Goal: Task Accomplishment & Management: Complete application form

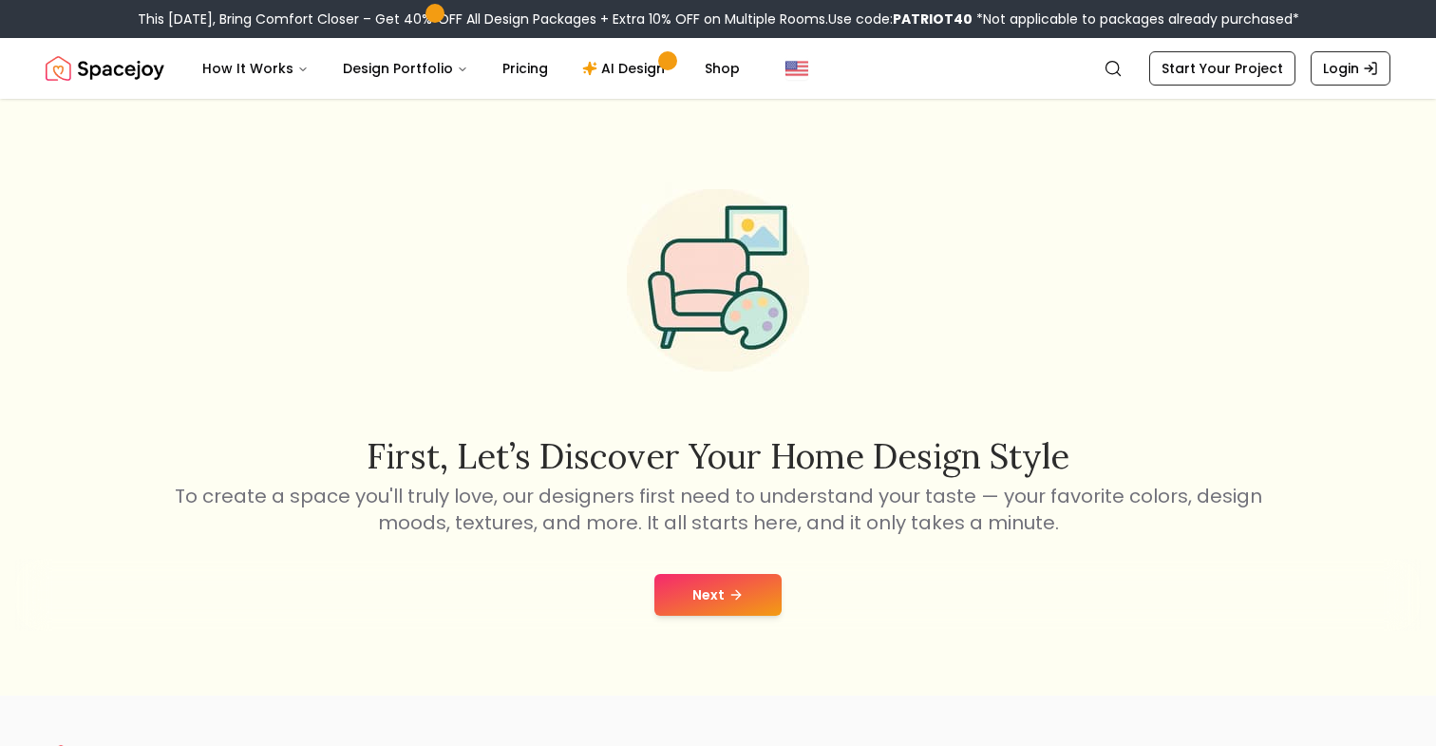
click at [712, 596] on button "Next" at bounding box center [717, 595] width 127 height 42
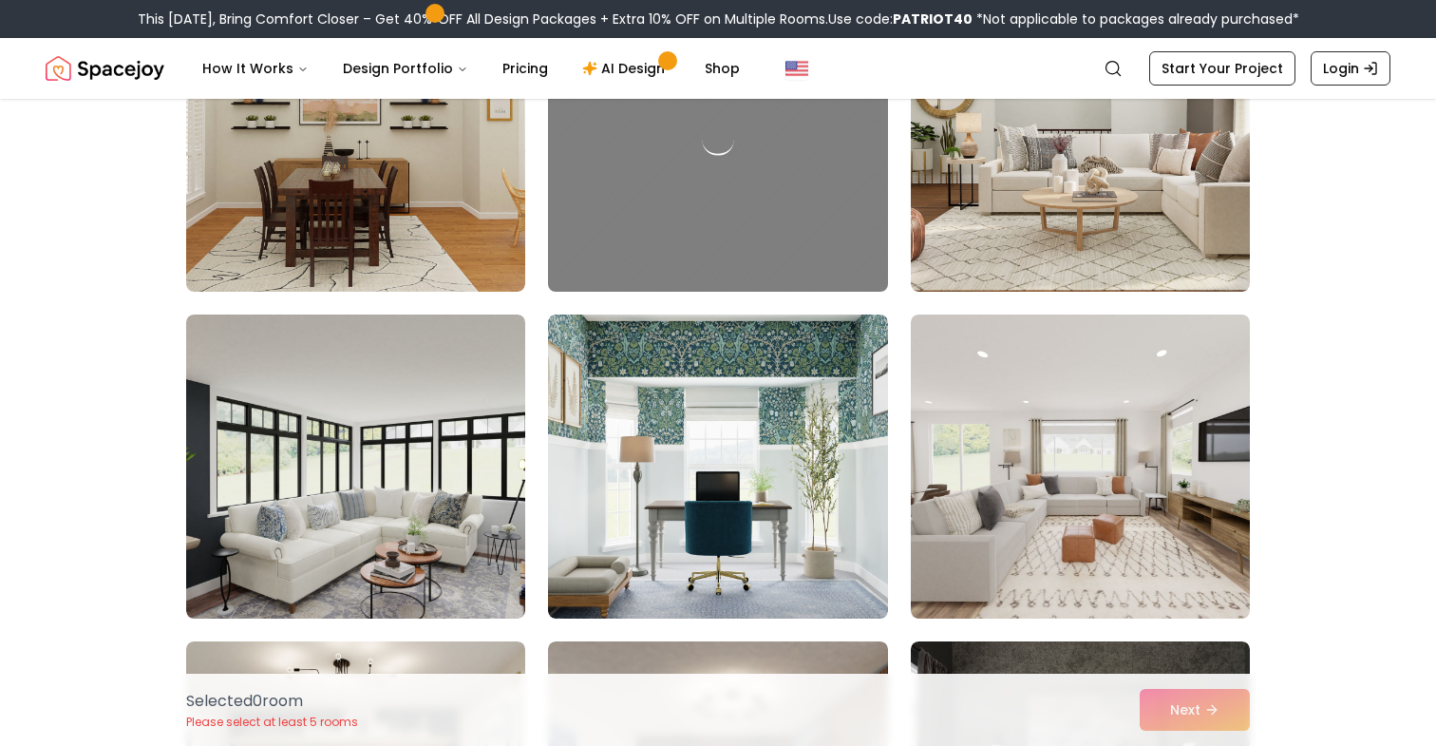
scroll to position [619, 0]
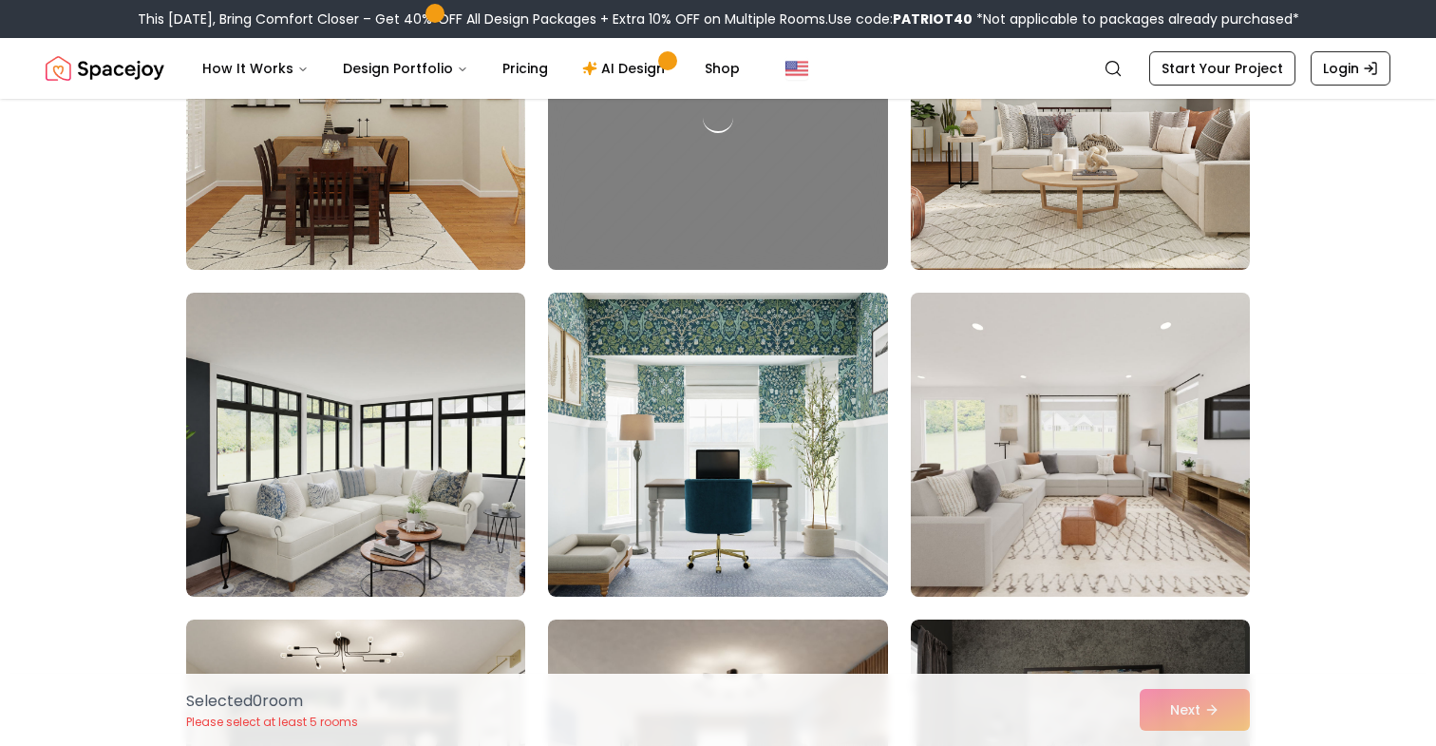
click at [1152, 486] on img at bounding box center [1080, 444] width 356 height 319
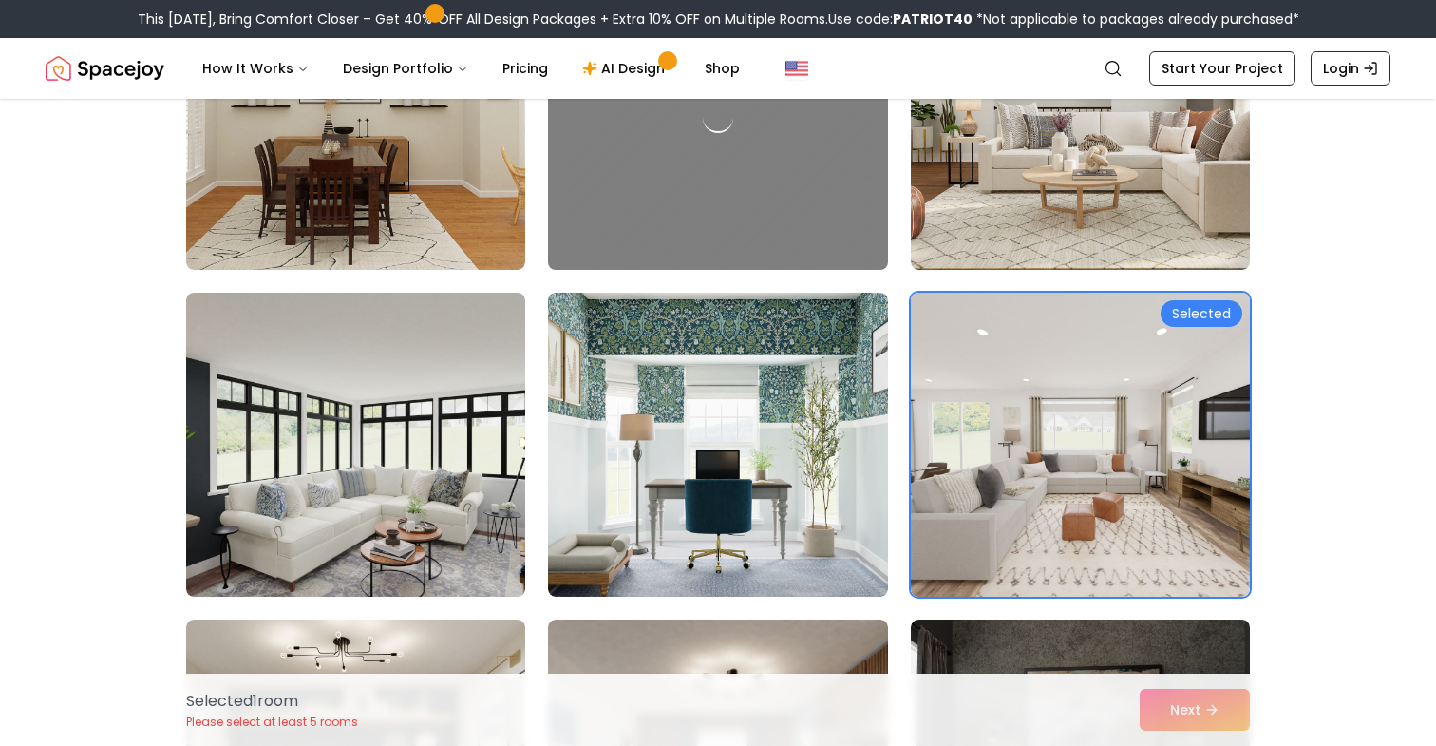
click at [1179, 710] on div "Selected 1 room Please select at least 5 rooms Next" at bounding box center [718, 709] width 1094 height 72
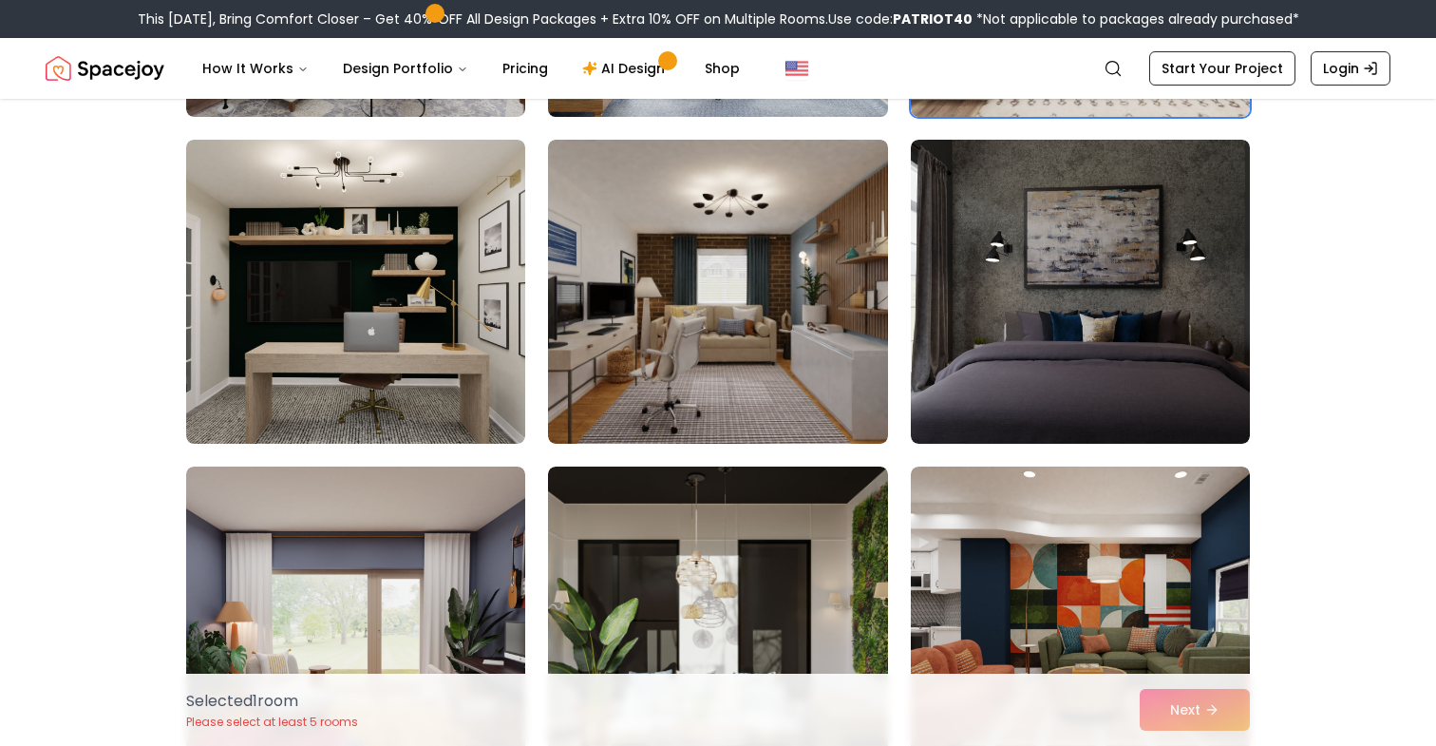
scroll to position [1111, 0]
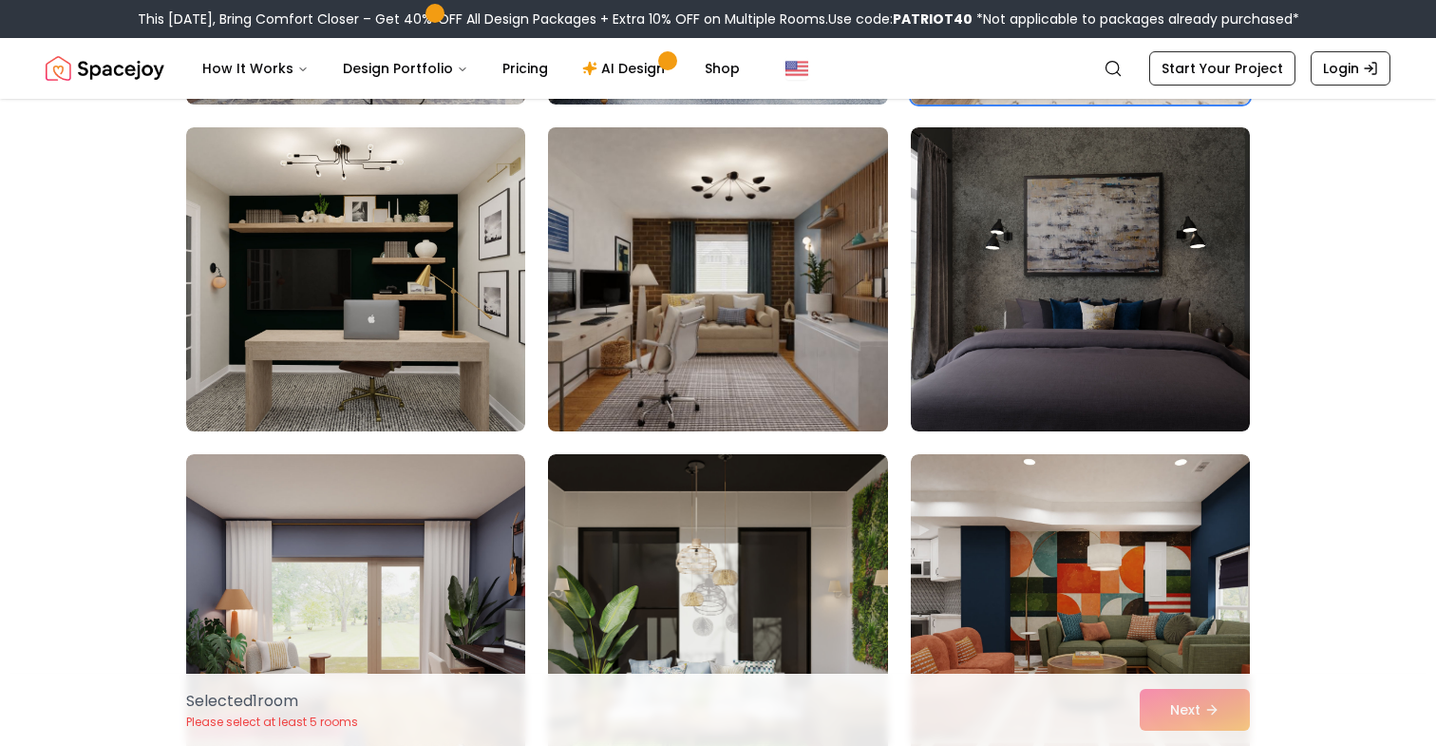
click at [748, 318] on img at bounding box center [717, 279] width 356 height 319
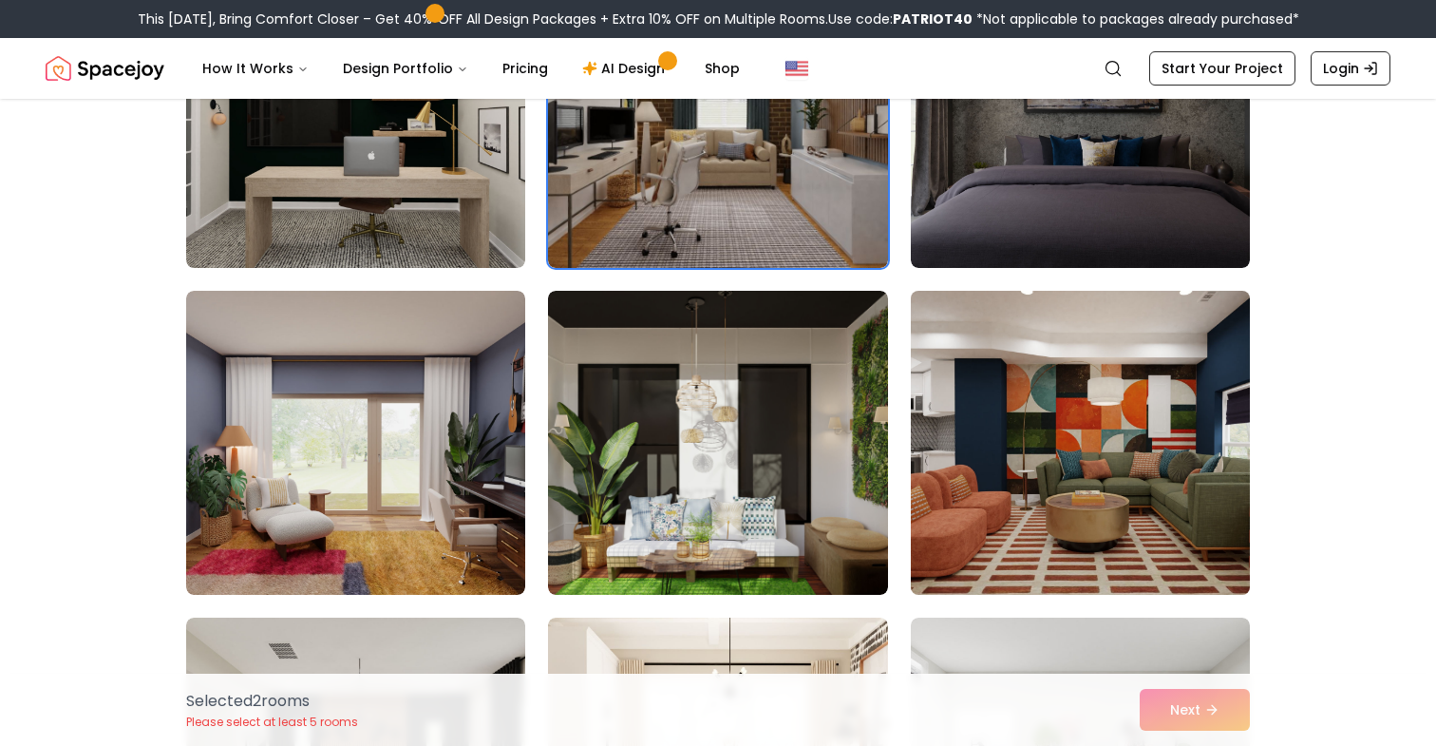
scroll to position [1318, 0]
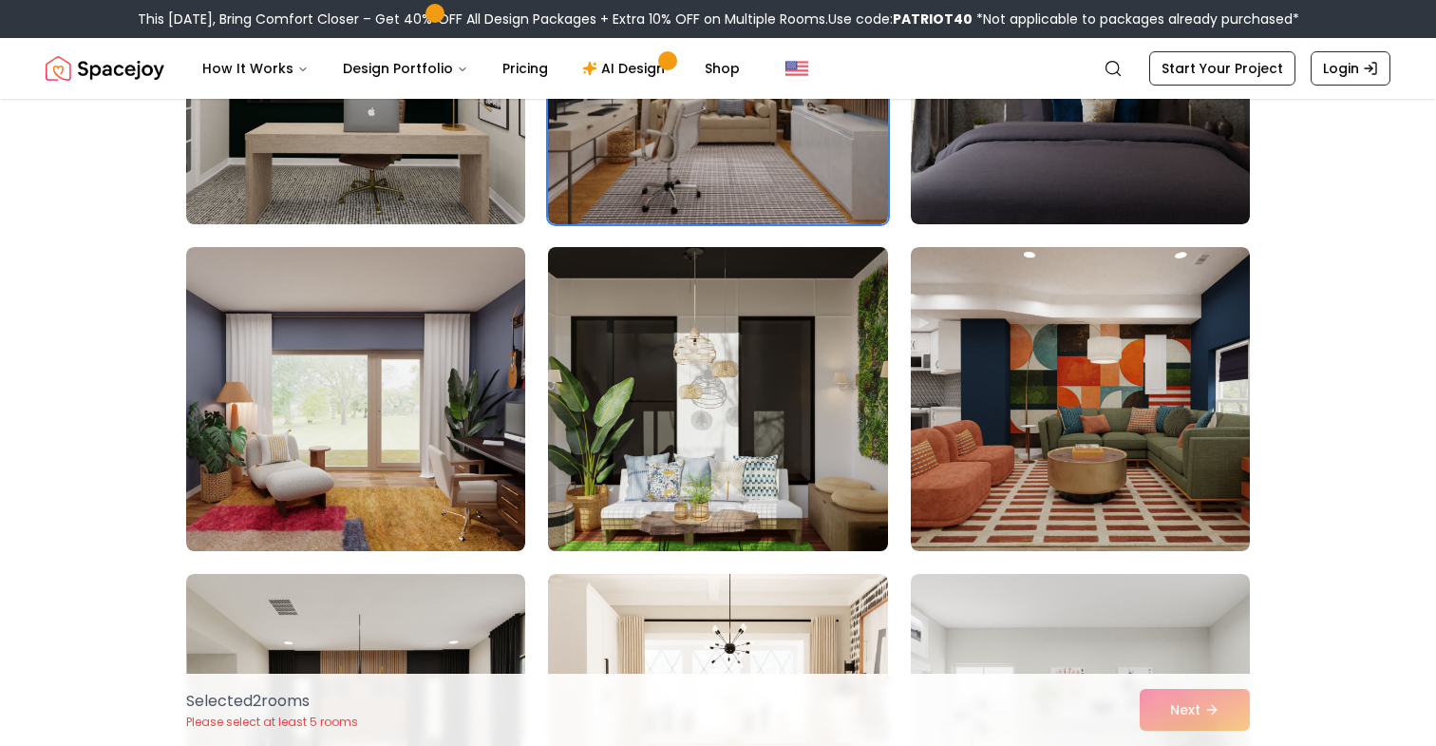
click at [788, 460] on img at bounding box center [717, 398] width 356 height 319
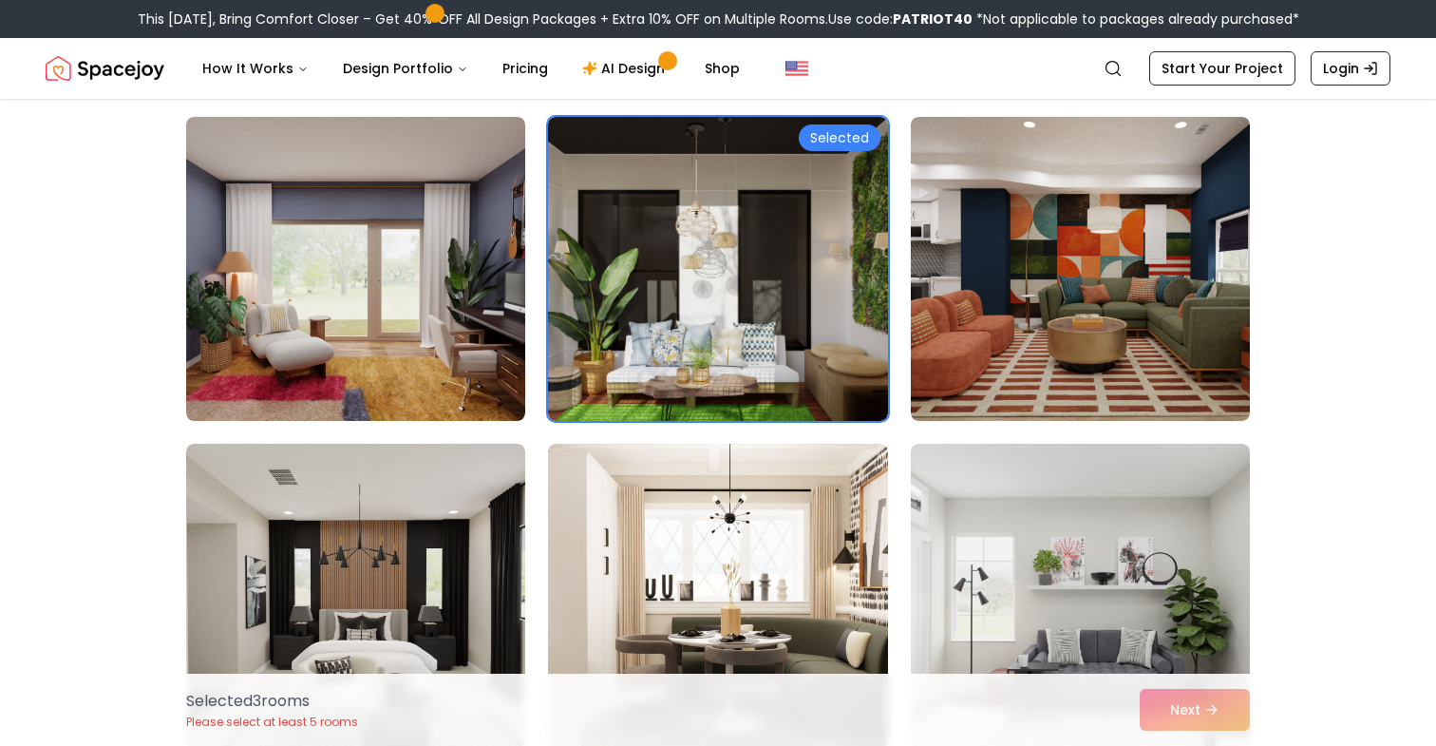
scroll to position [1463, 0]
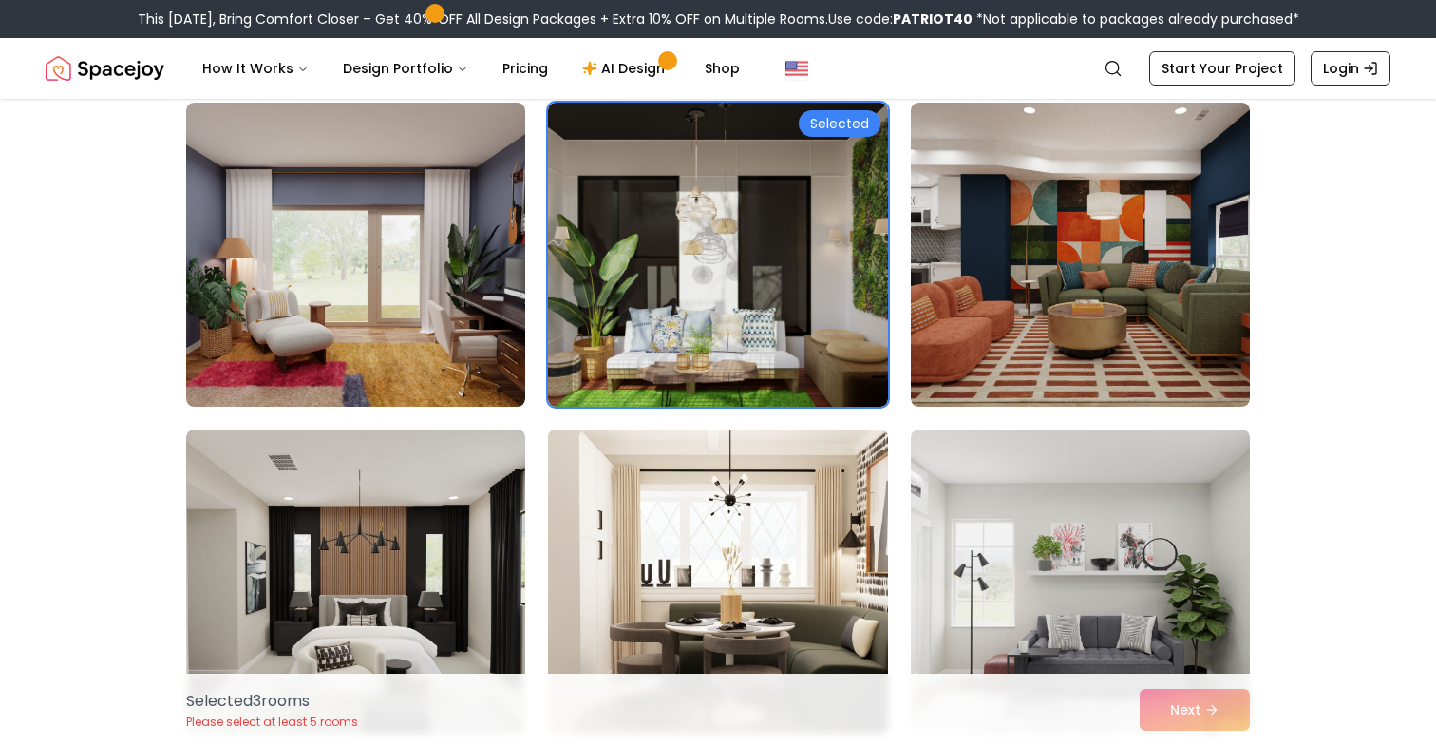
click at [815, 522] on img at bounding box center [717, 581] width 356 height 319
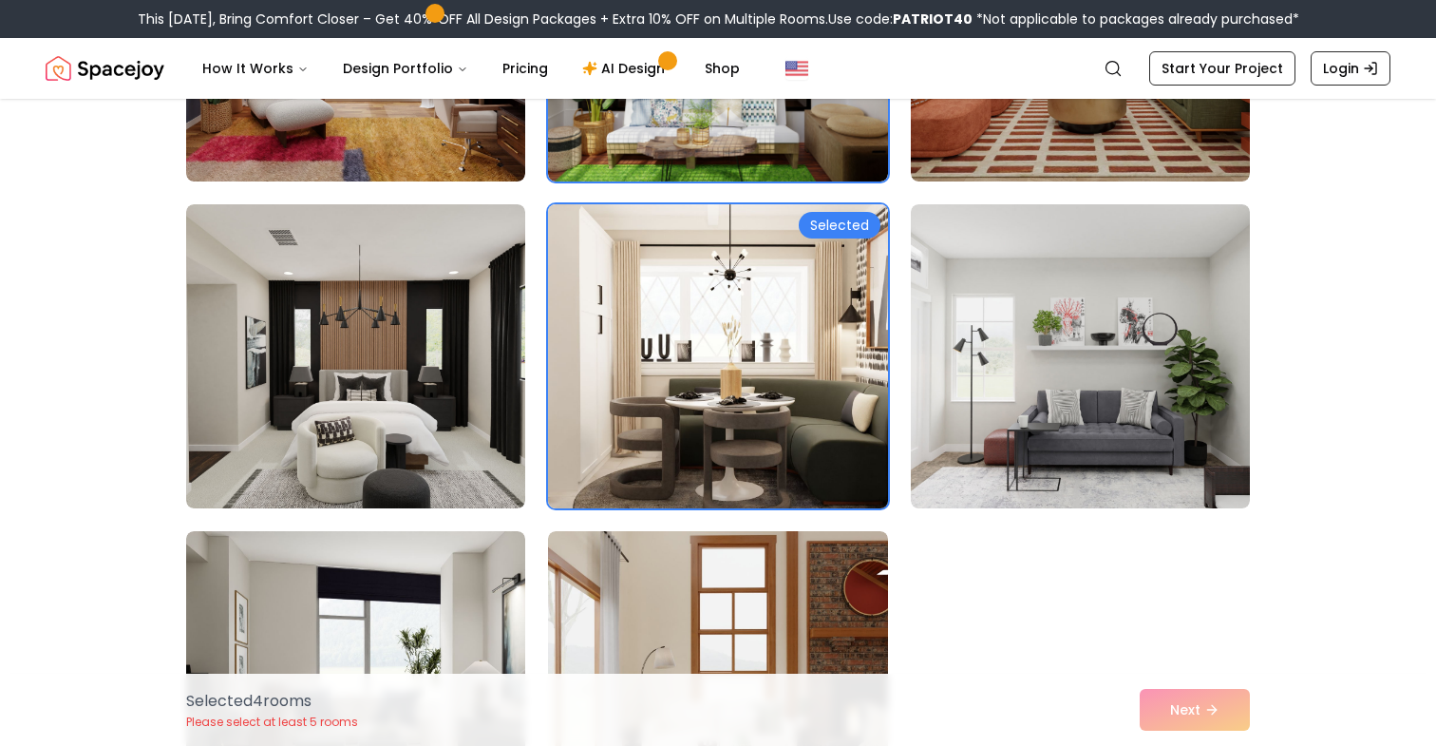
scroll to position [1724, 0]
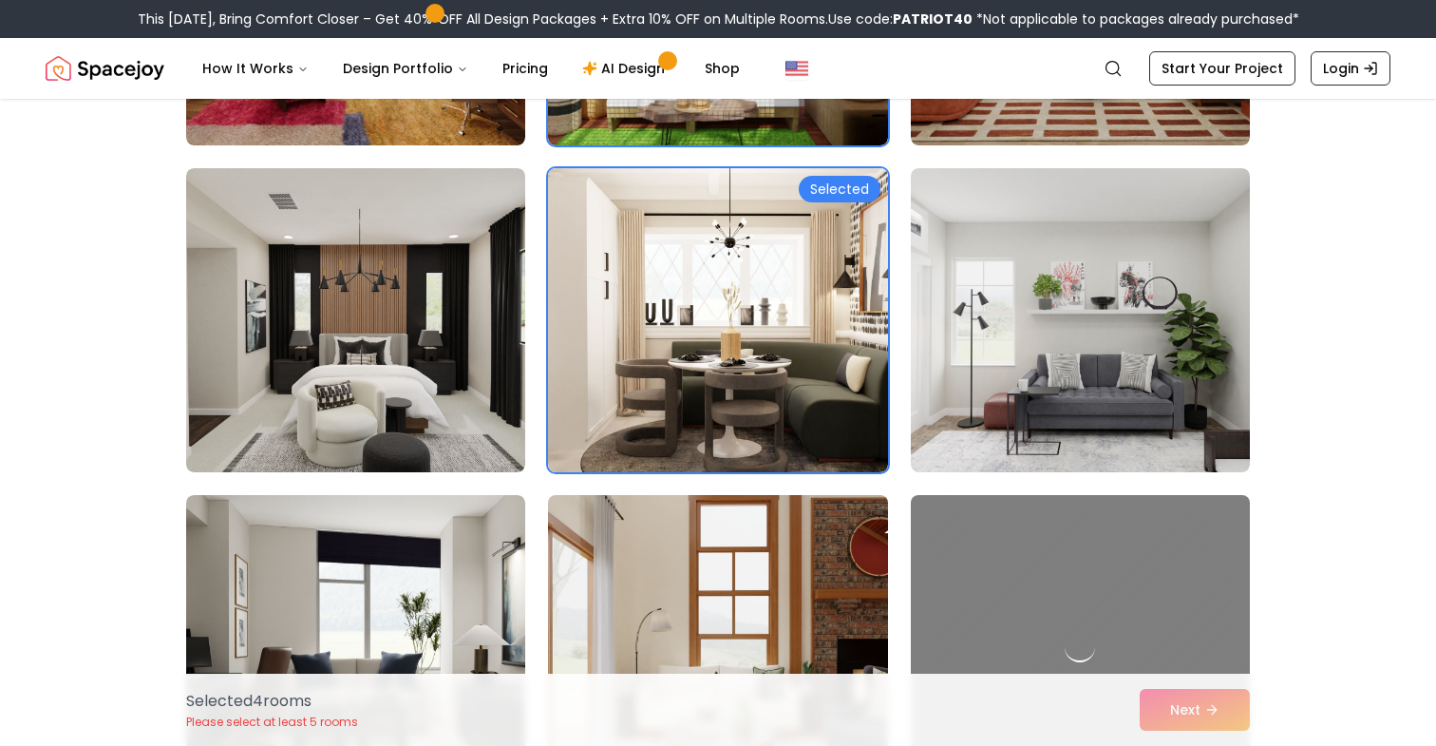
click at [806, 579] on img at bounding box center [717, 646] width 356 height 319
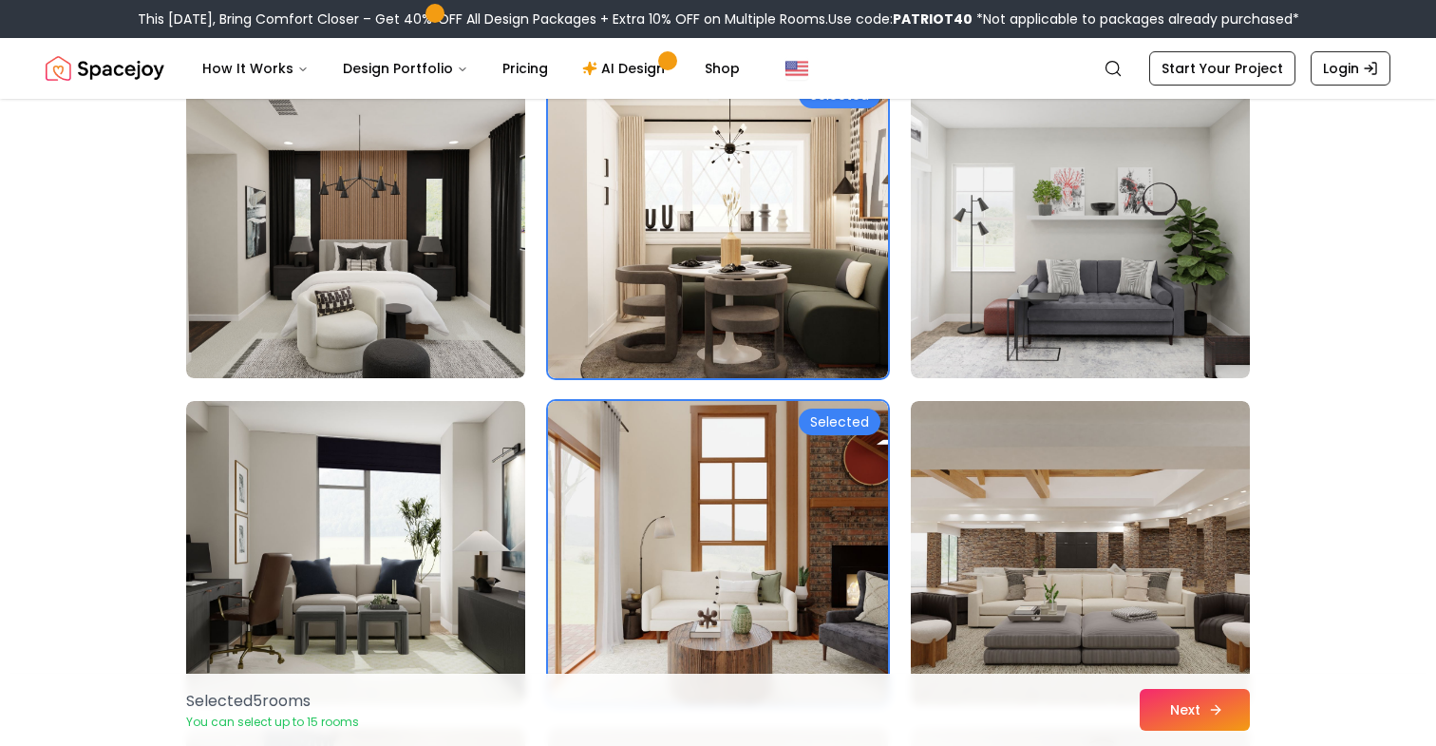
click at [1222, 694] on button "Next" at bounding box center [1195, 710] width 110 height 42
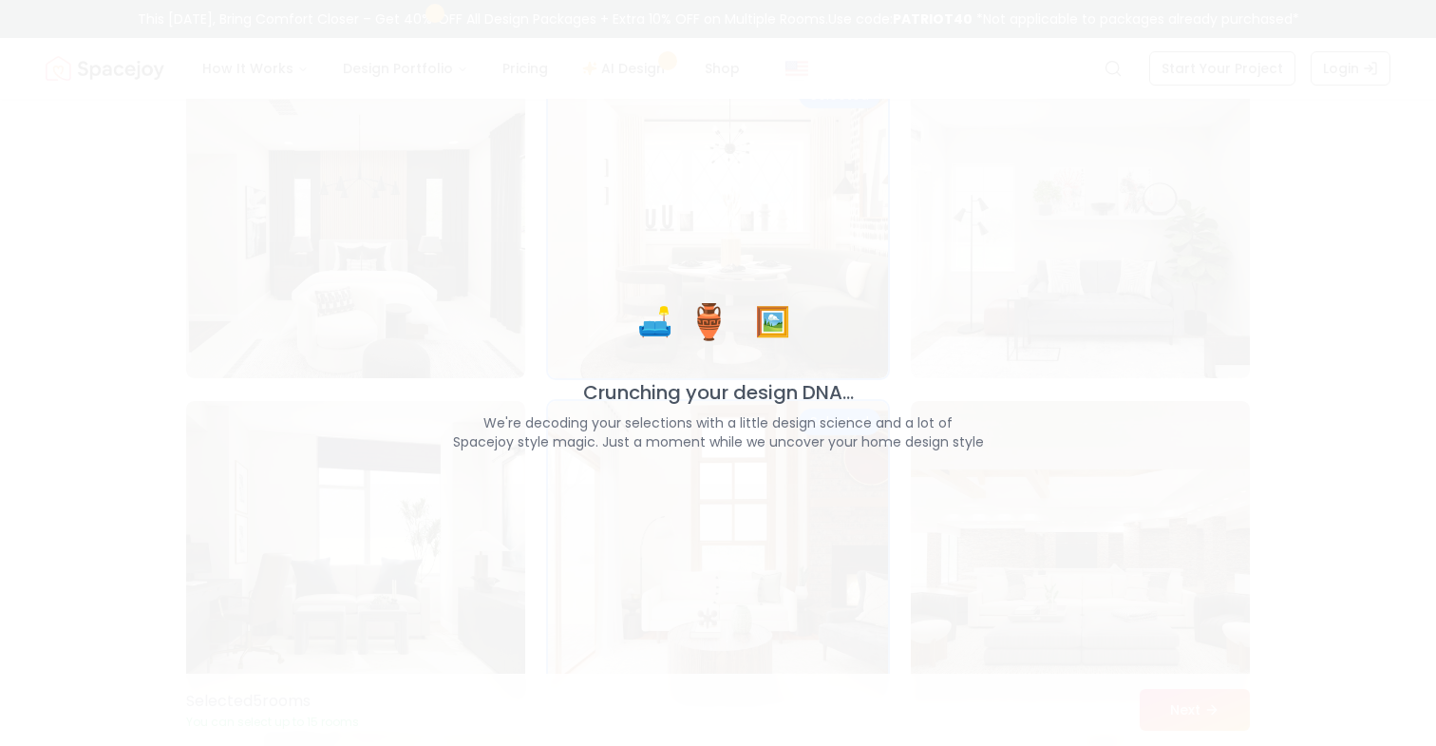
scroll to position [1818, 0]
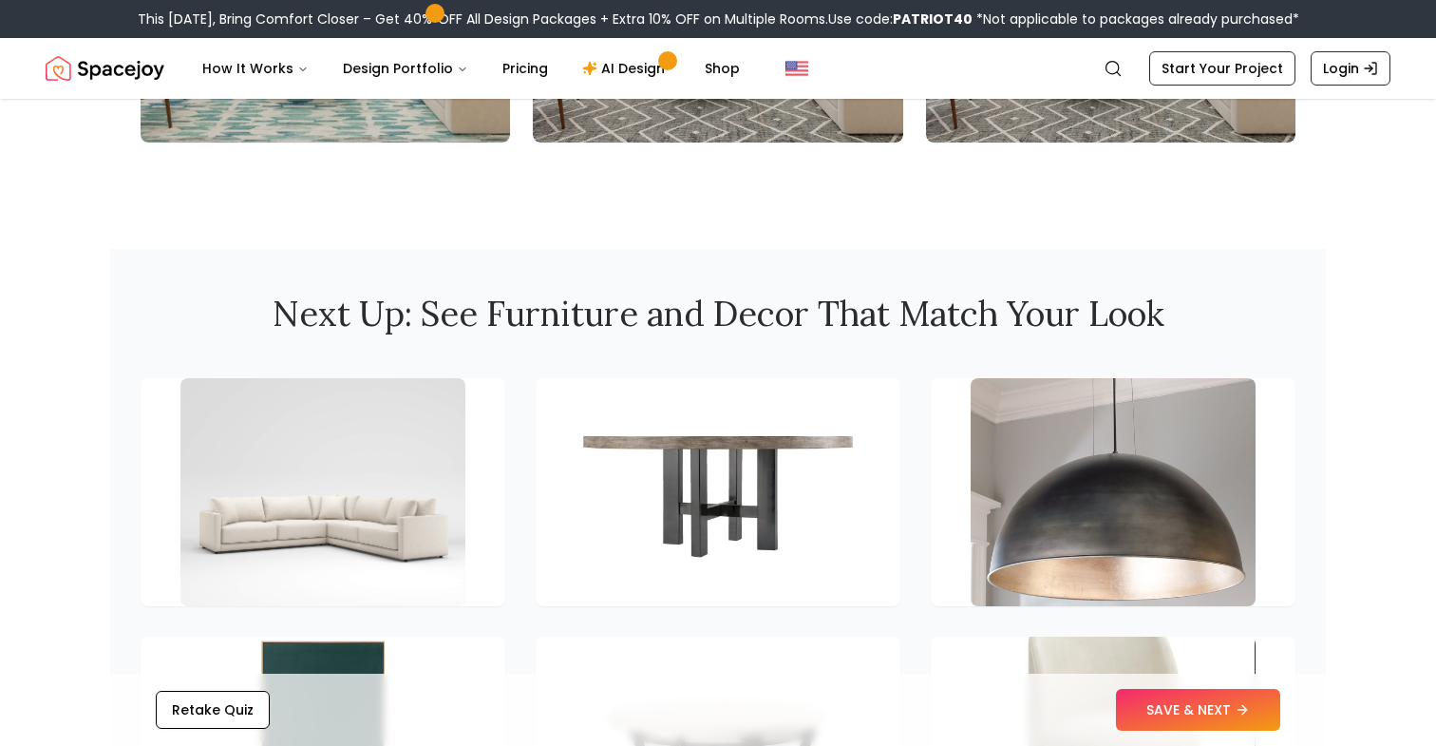
scroll to position [2418, 0]
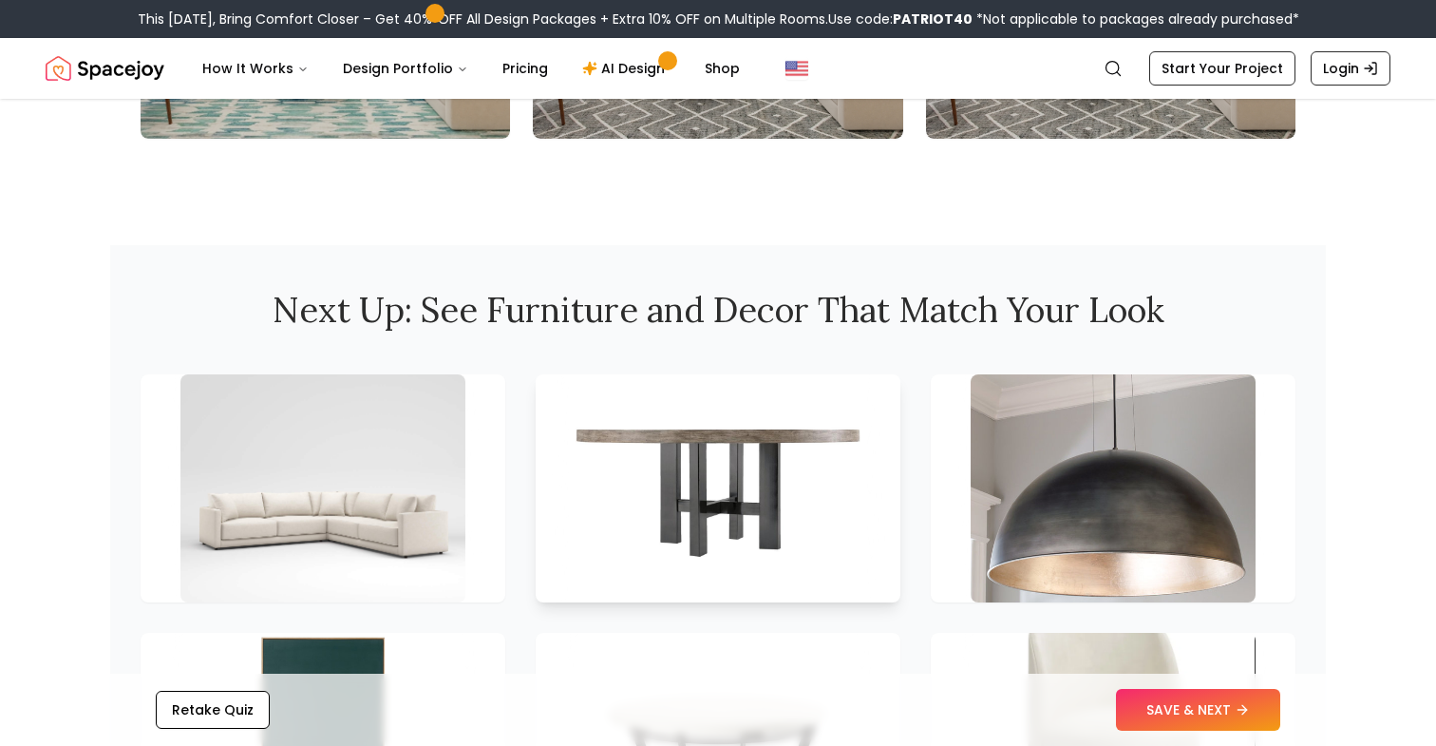
click at [795, 502] on img at bounding box center [718, 488] width 299 height 239
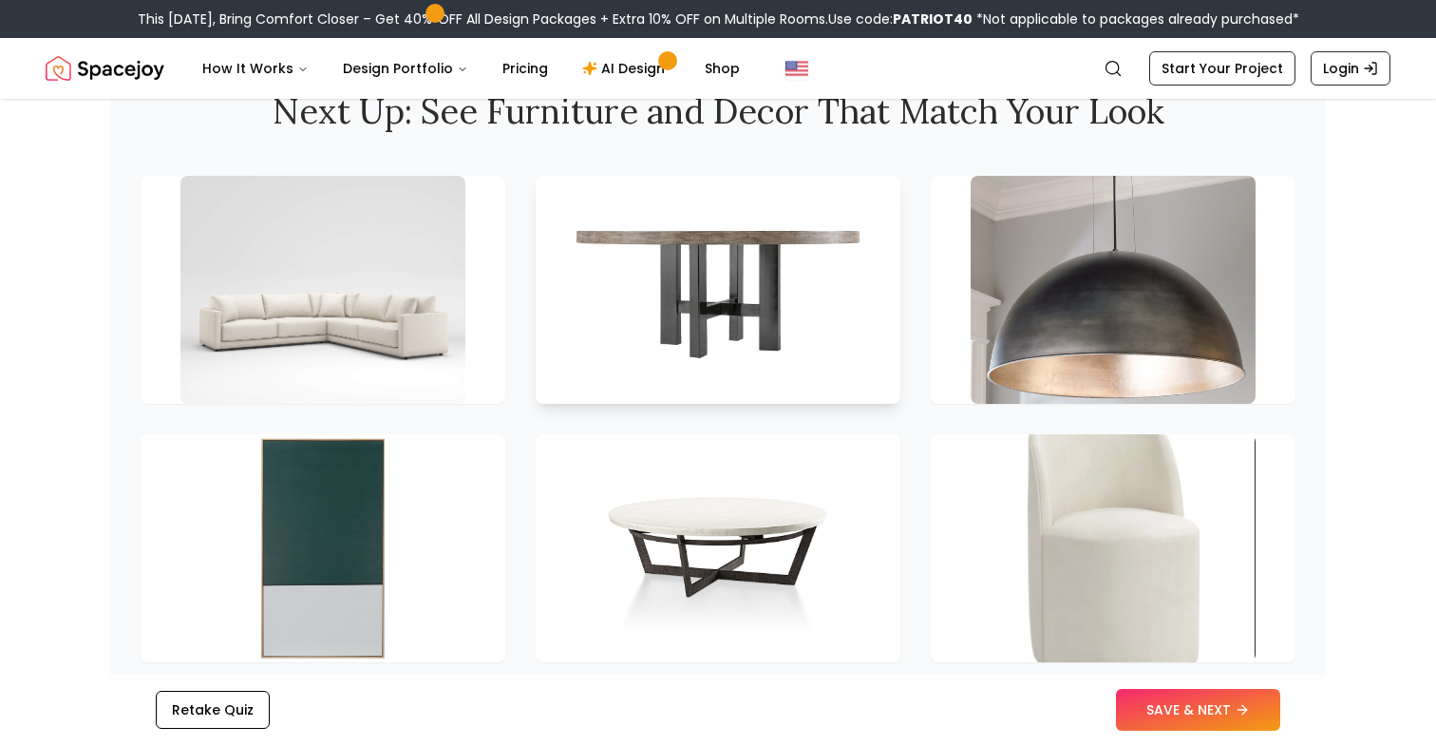
scroll to position [2653, 0]
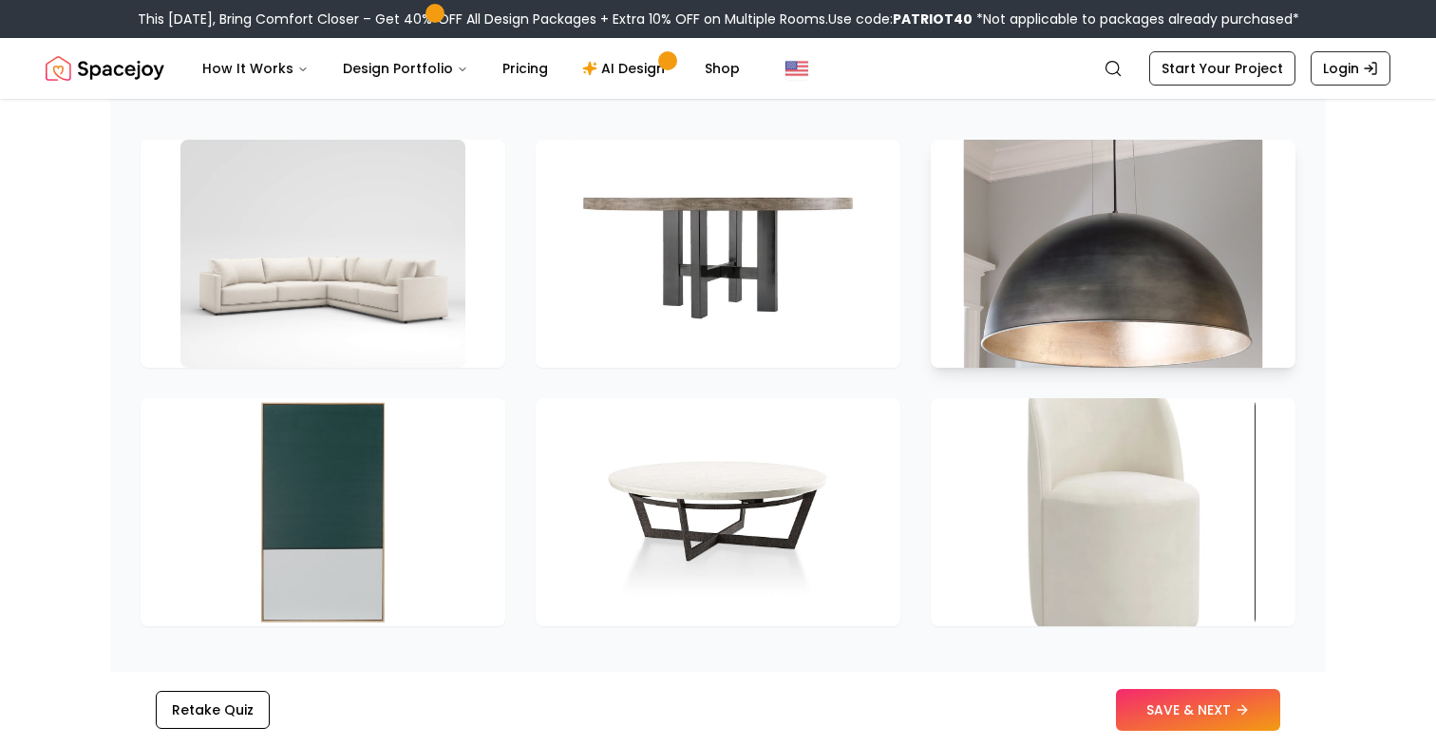
click at [1172, 256] on img at bounding box center [1113, 253] width 299 height 239
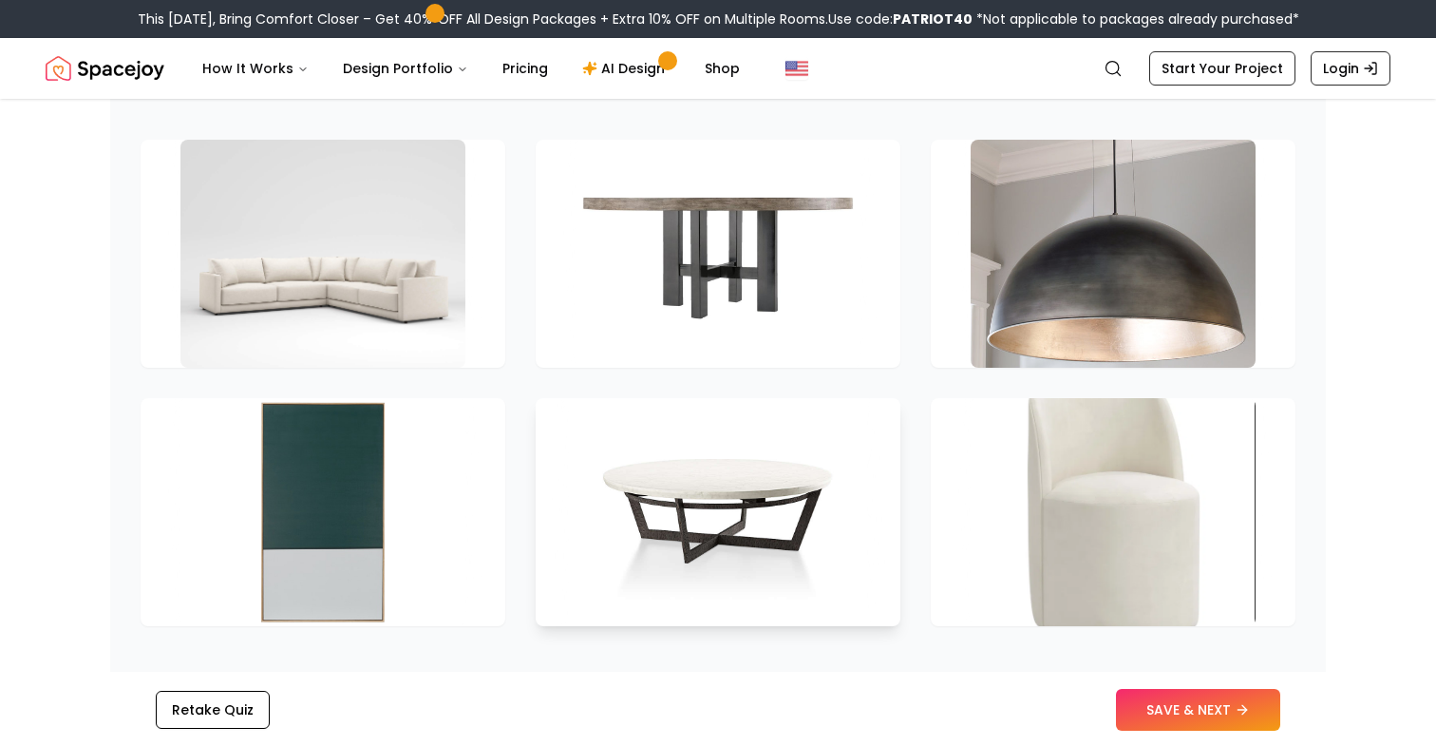
click at [804, 475] on img at bounding box center [718, 511] width 299 height 239
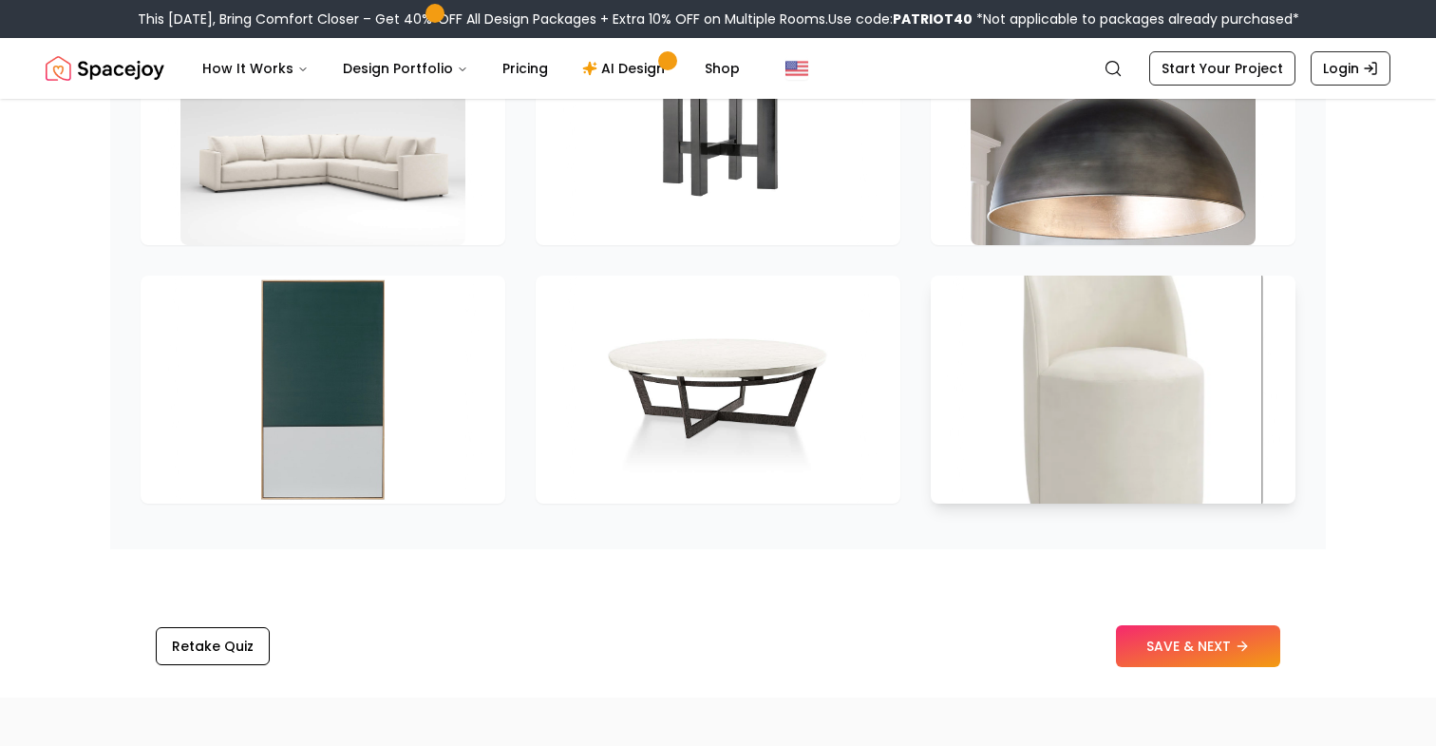
scroll to position [2818, 0]
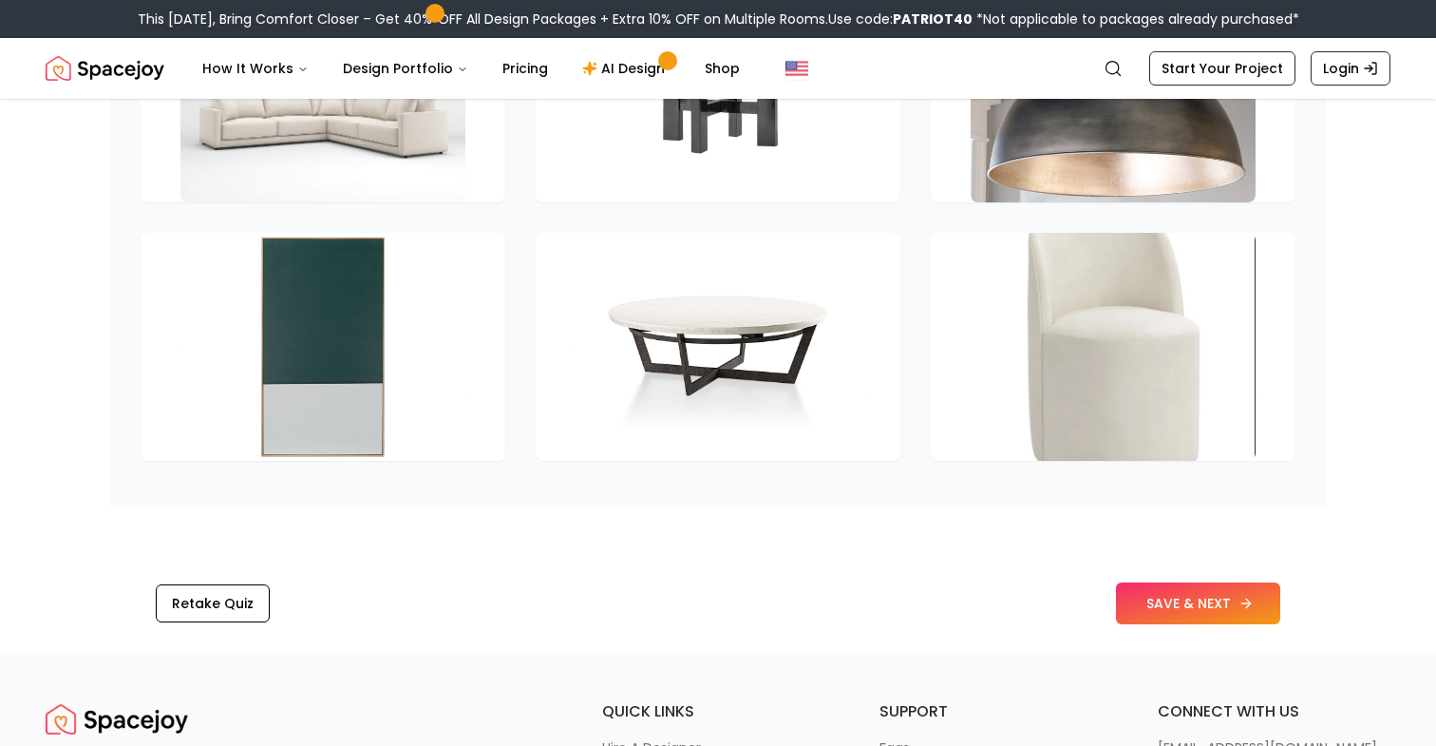
click at [1221, 615] on button "SAVE & NEXT" at bounding box center [1198, 603] width 164 height 42
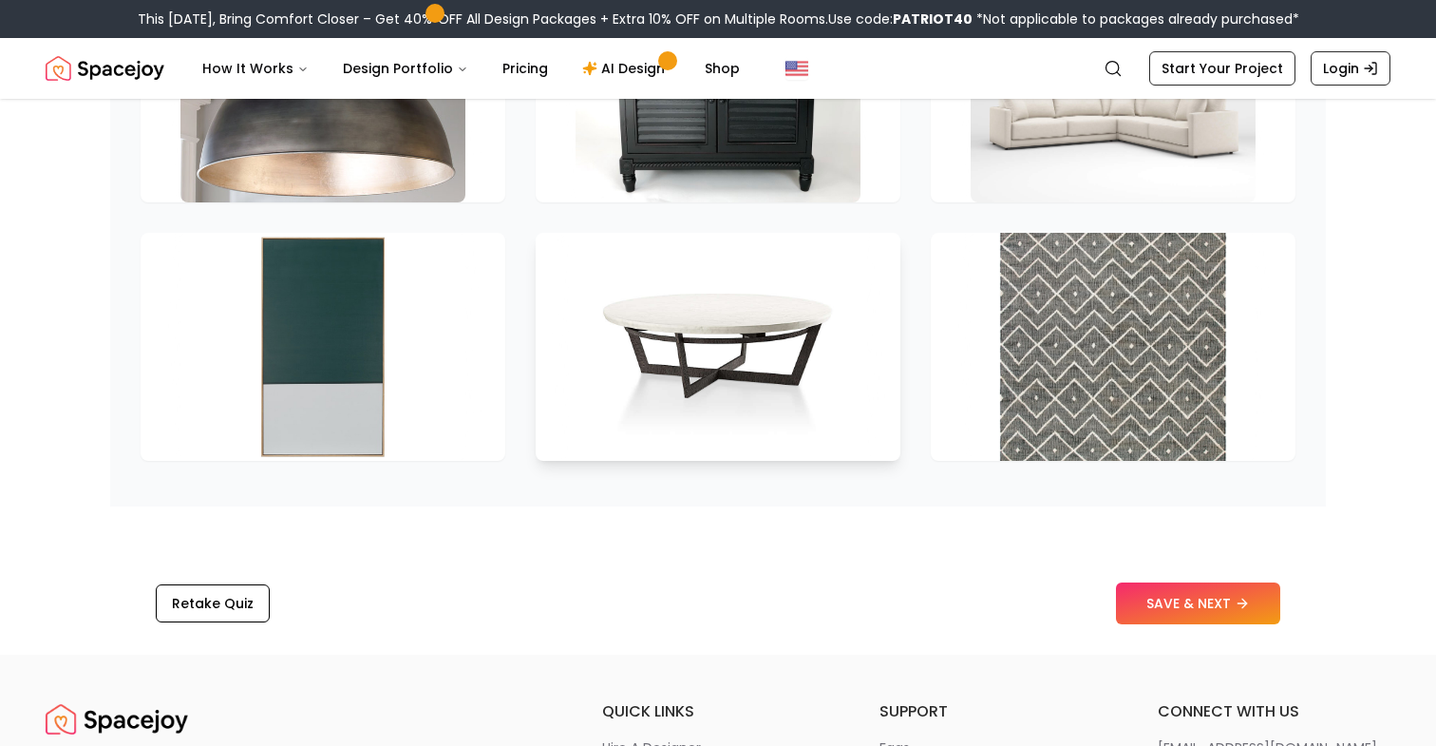
scroll to position [2421, 0]
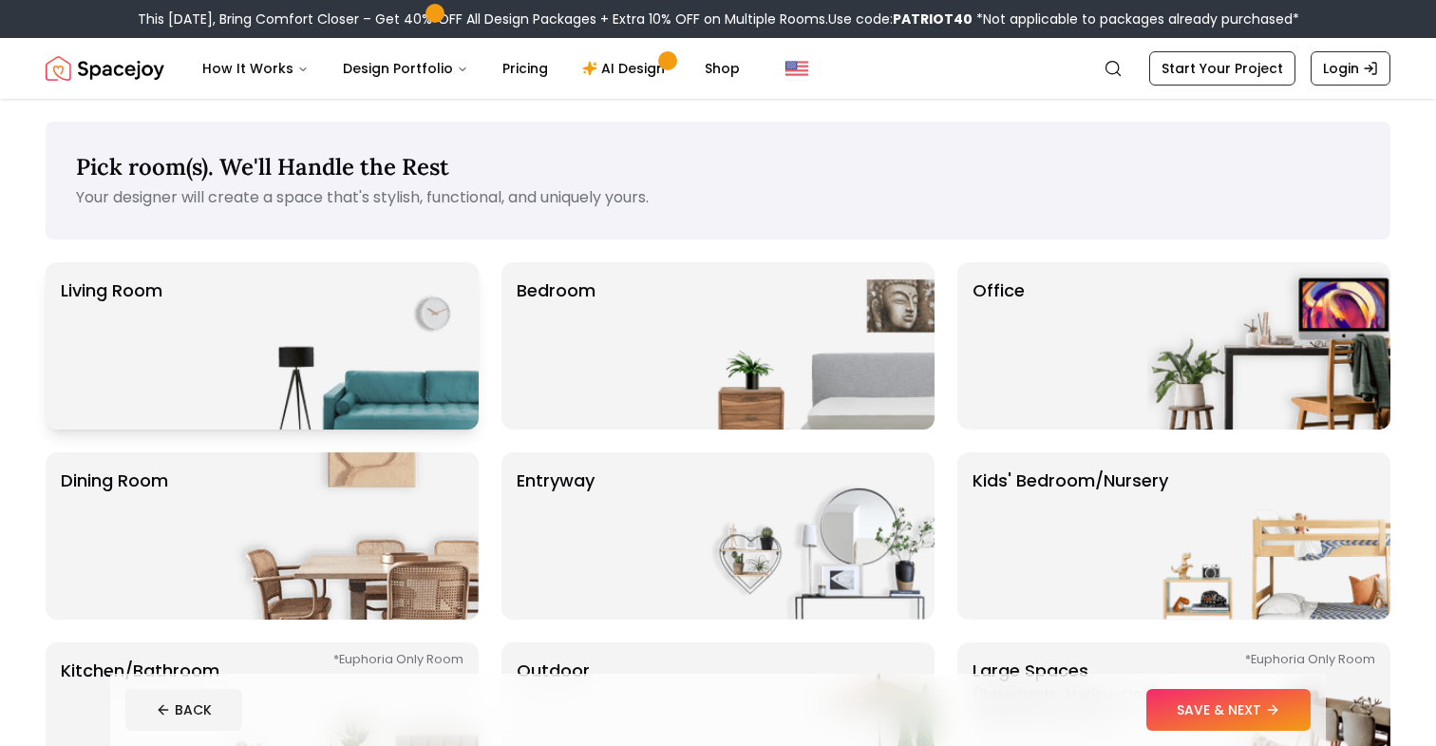
click at [351, 347] on img at bounding box center [357, 345] width 243 height 167
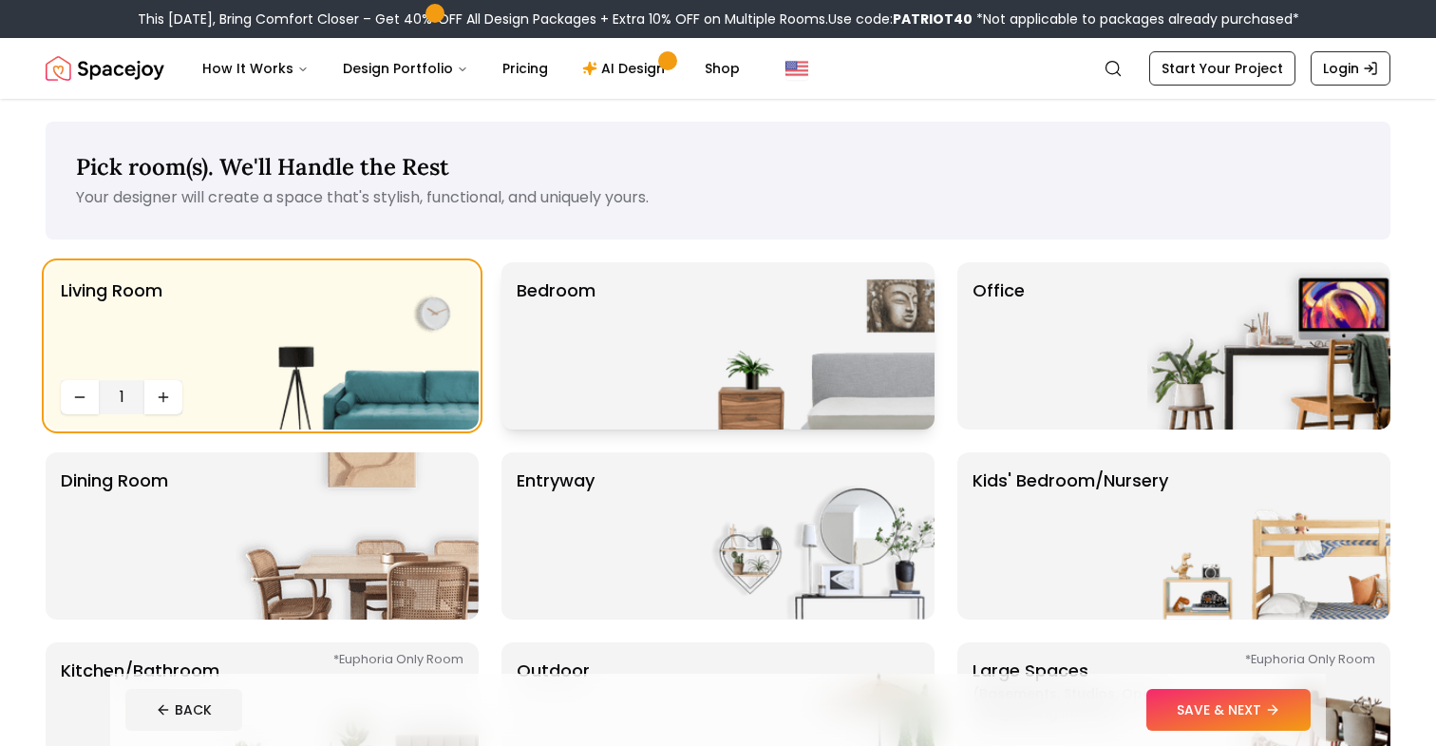
click at [715, 336] on img at bounding box center [812, 345] width 243 height 167
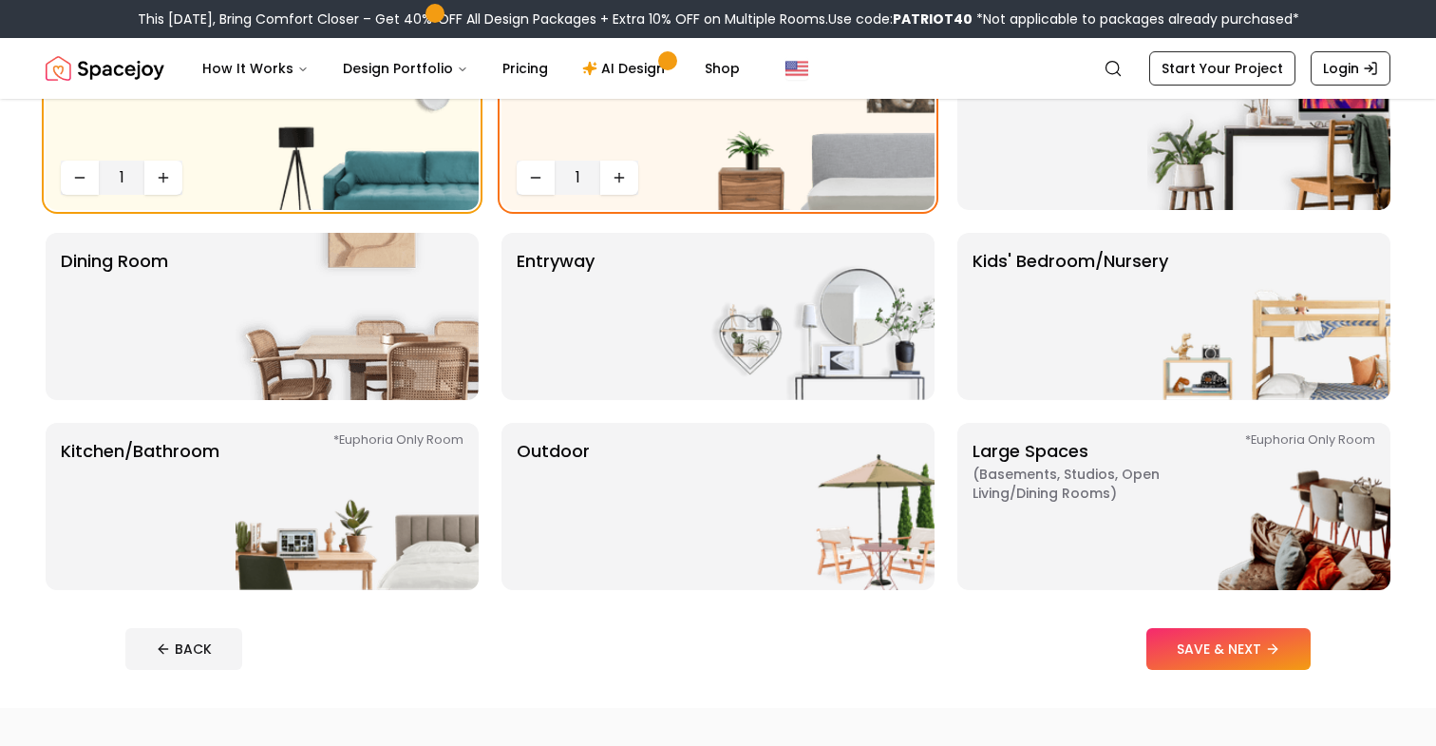
scroll to position [253, 0]
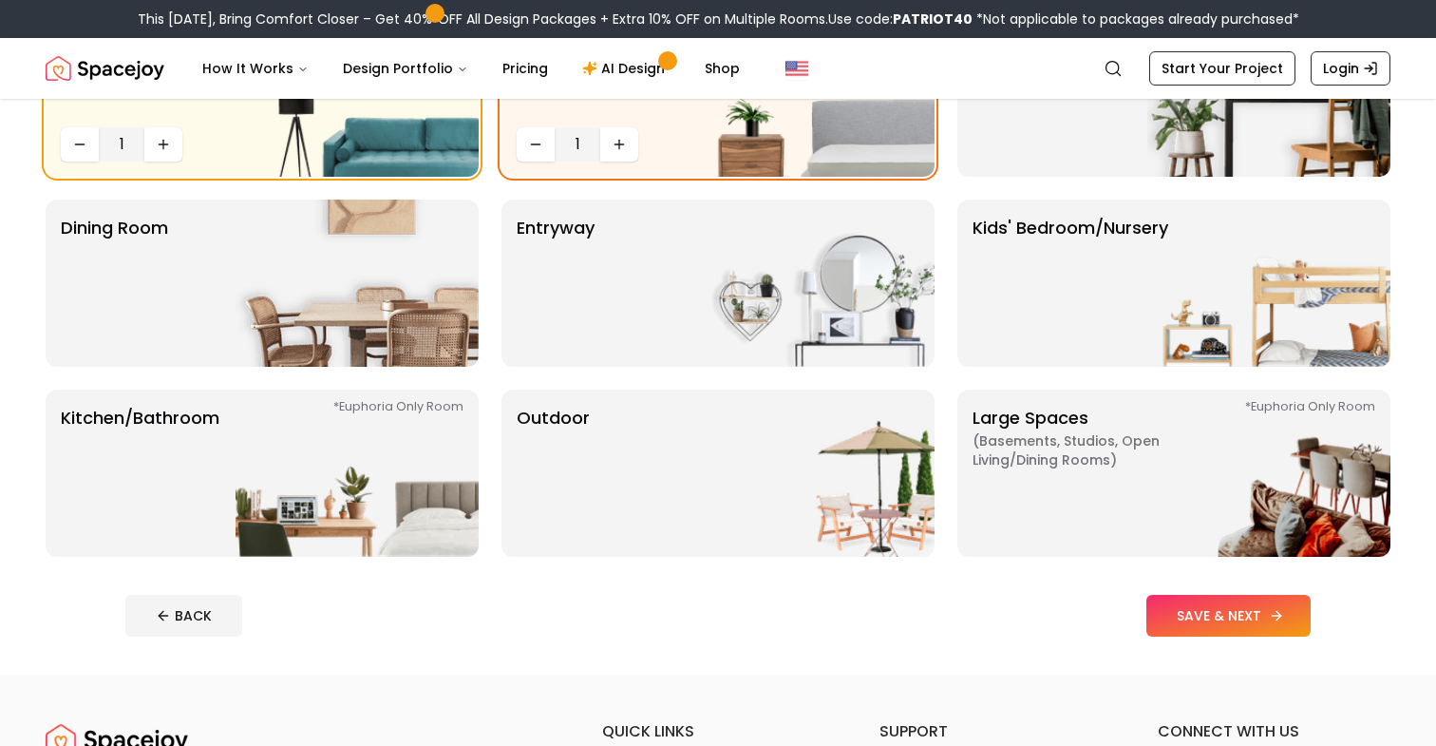
click at [1260, 623] on button "SAVE & NEXT" at bounding box center [1228, 616] width 164 height 42
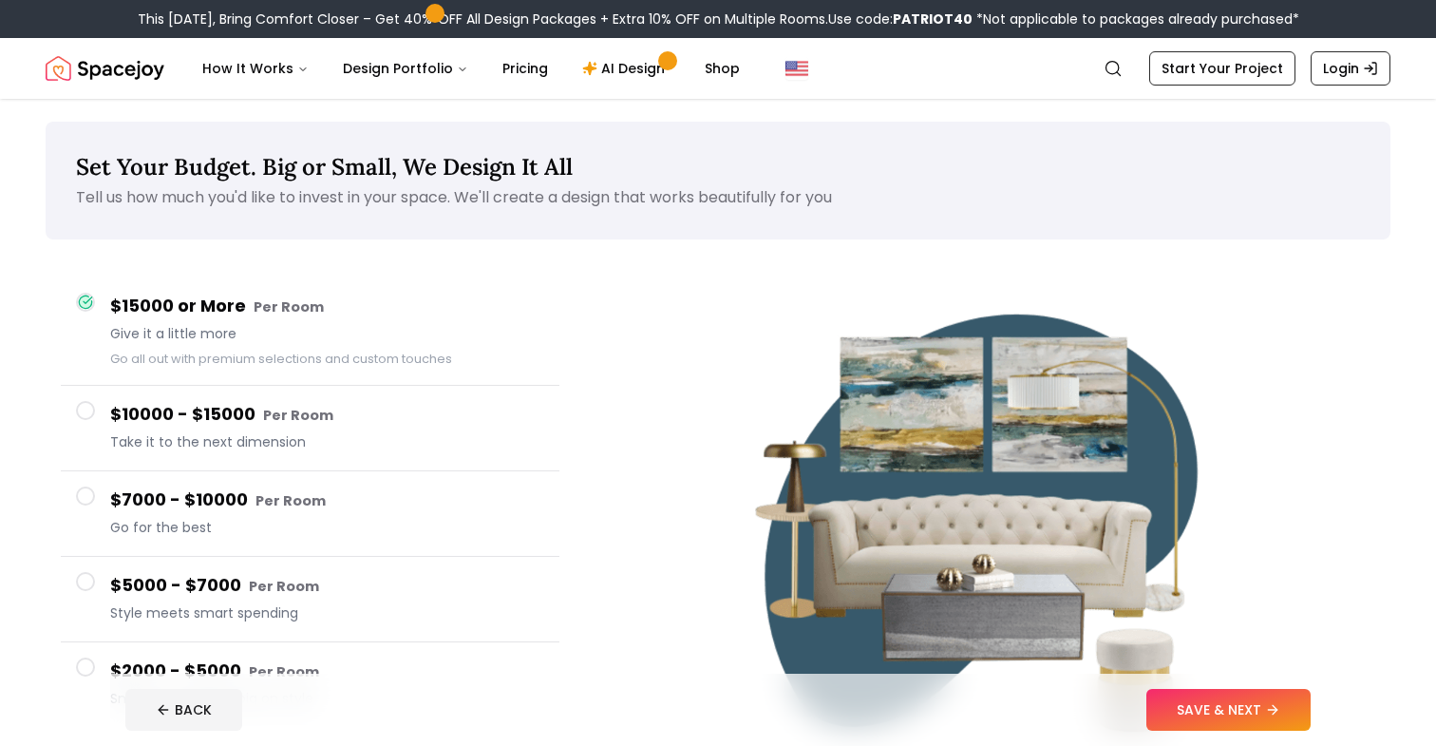
click at [155, 417] on h4 "$10000 - $15000 Per Room" at bounding box center [327, 415] width 434 height 28
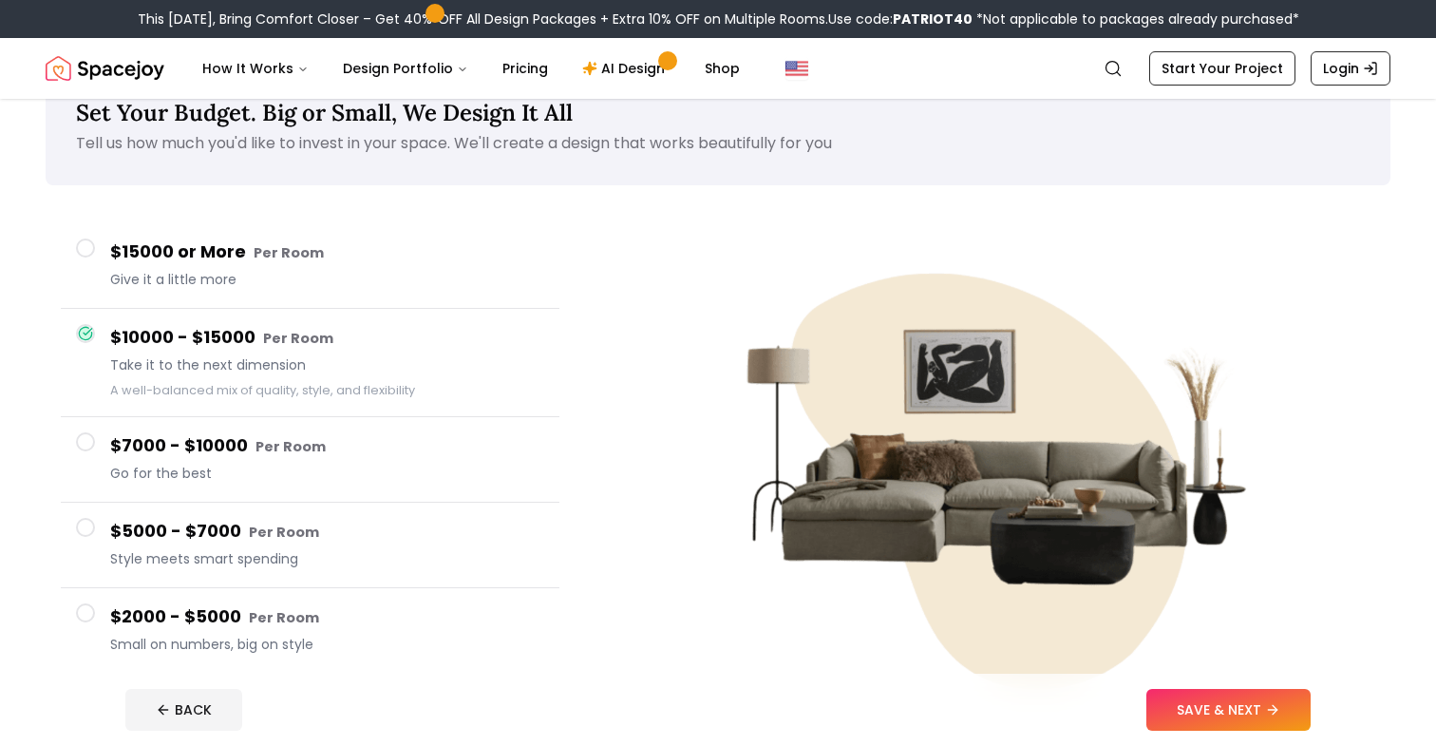
scroll to position [56, 0]
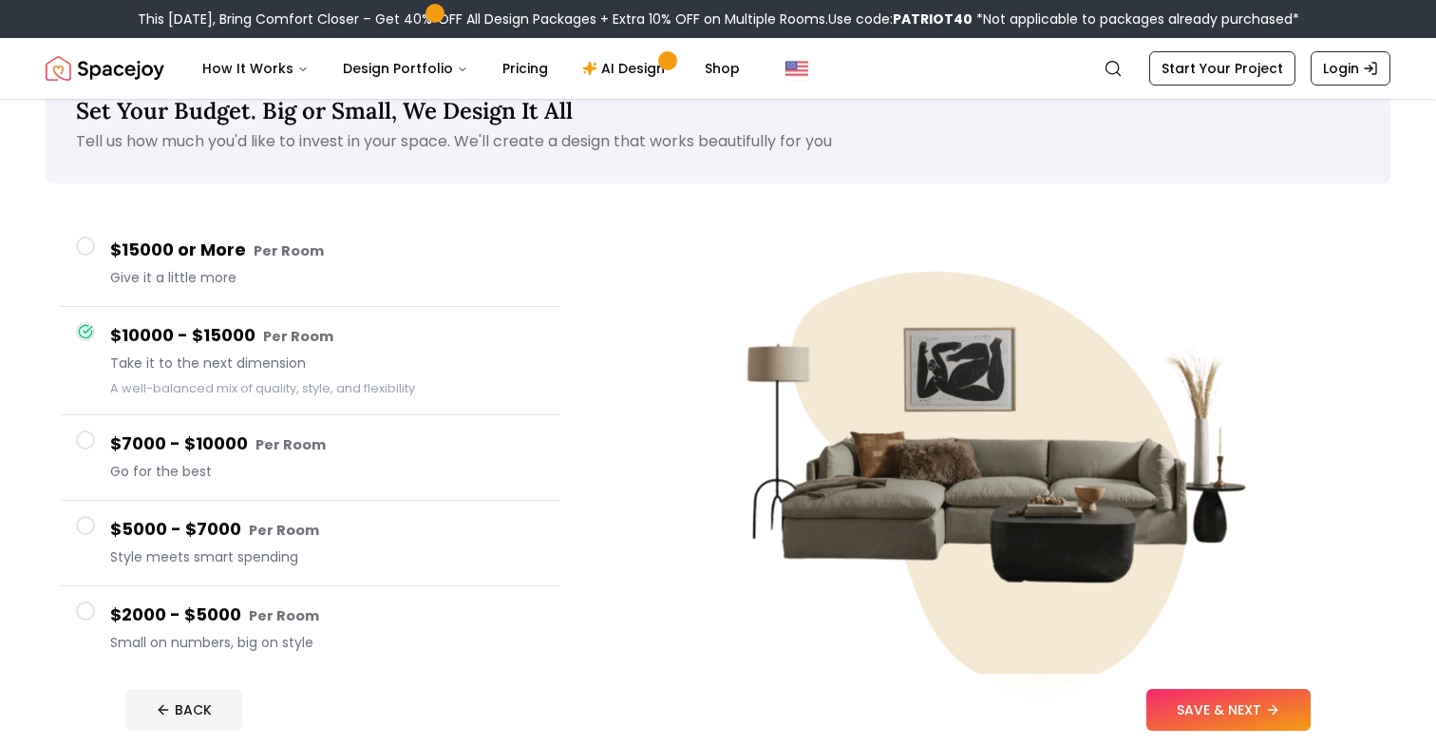
click at [217, 448] on h4 "$7000 - $10000 Per Room" at bounding box center [327, 444] width 434 height 28
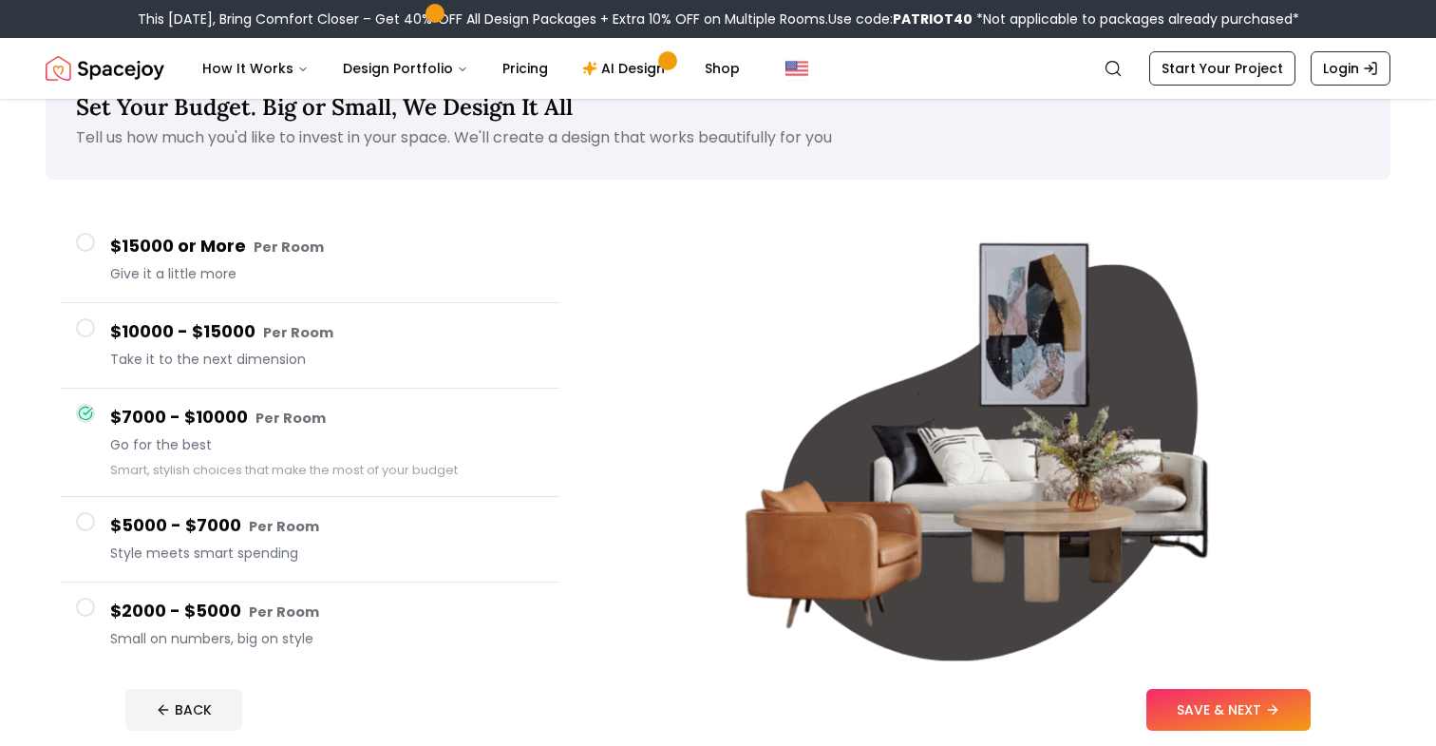
scroll to position [59, 0]
click at [194, 337] on h4 "$10000 - $15000 Per Room" at bounding box center [327, 333] width 434 height 28
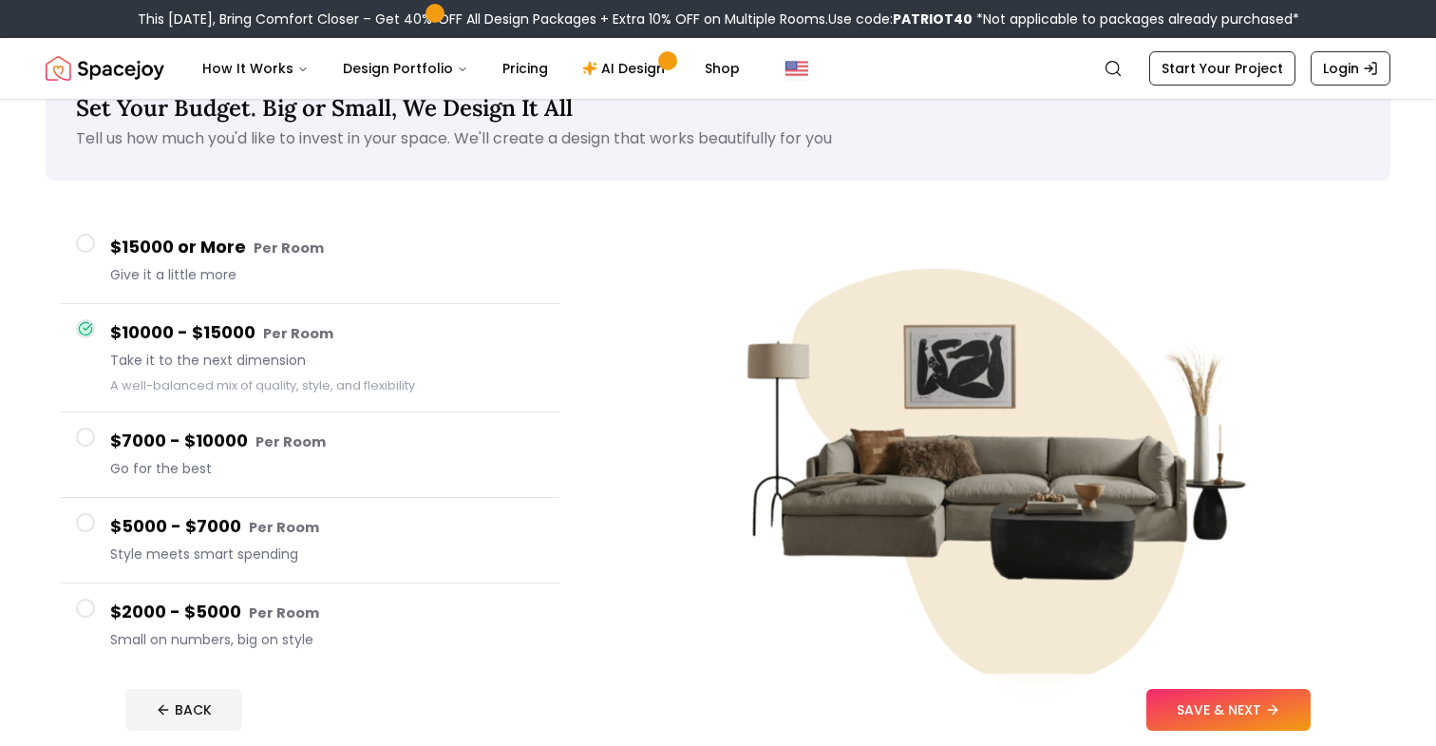
click at [204, 434] on h4 "$7000 - $10000 Per Room" at bounding box center [327, 441] width 434 height 28
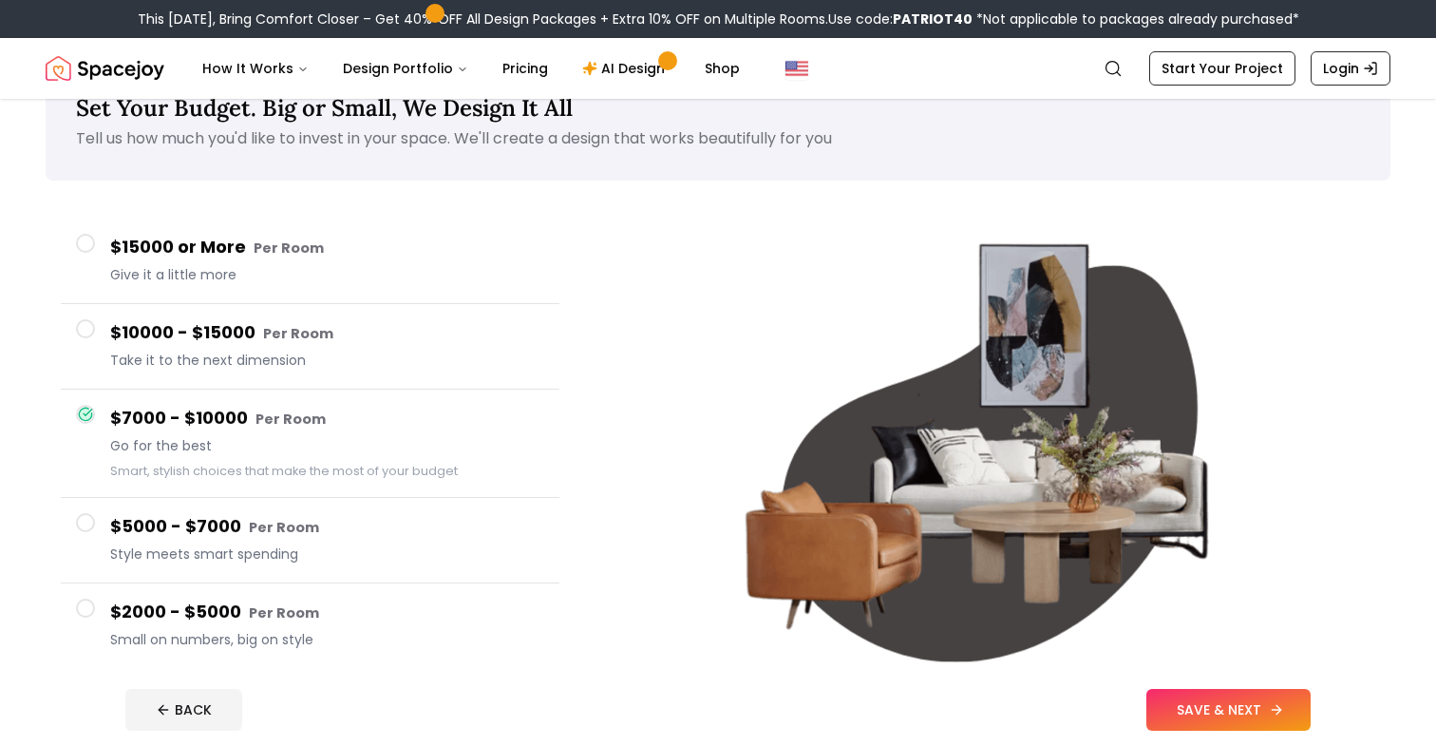
click at [1240, 717] on button "SAVE & NEXT" at bounding box center [1228, 710] width 164 height 42
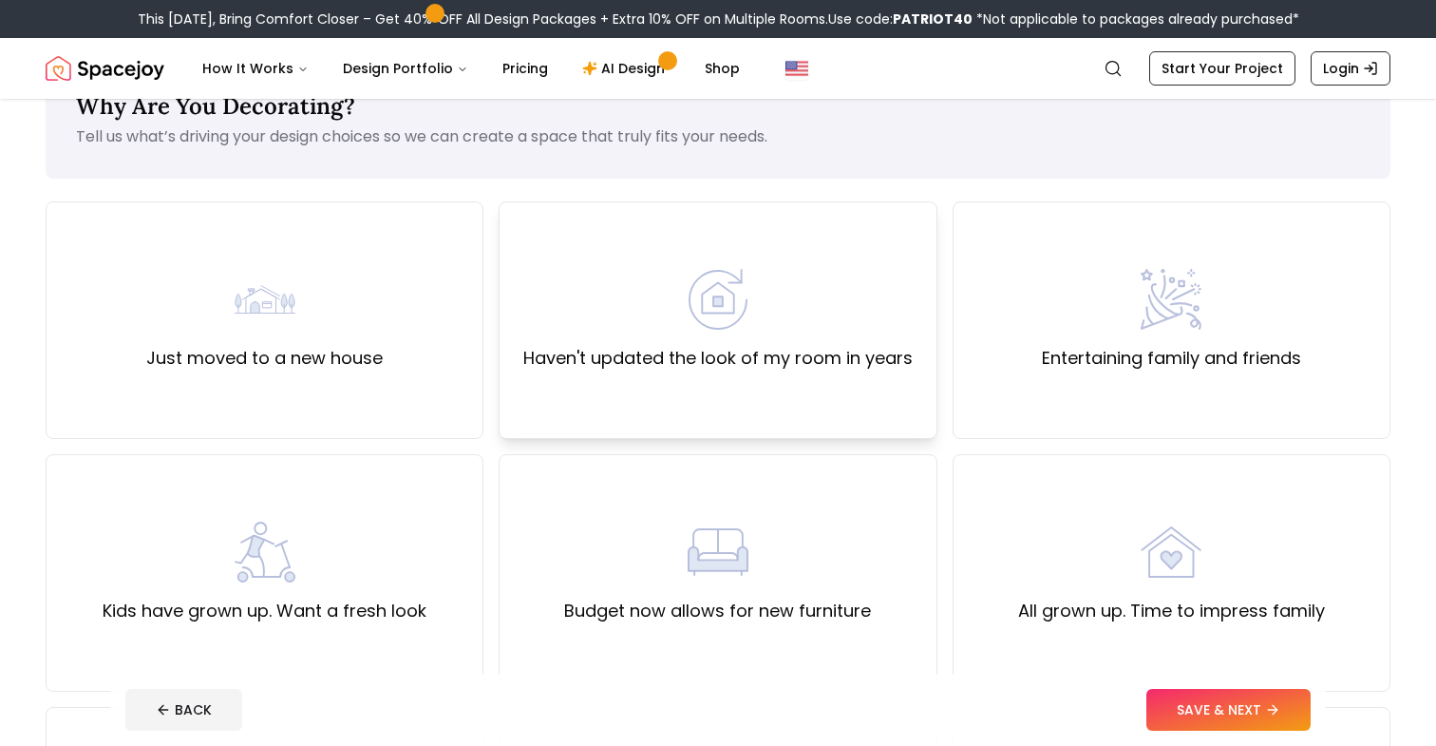
scroll to position [63, 0]
click at [681, 327] on div "Haven't updated the look of my room in years" at bounding box center [717, 318] width 389 height 103
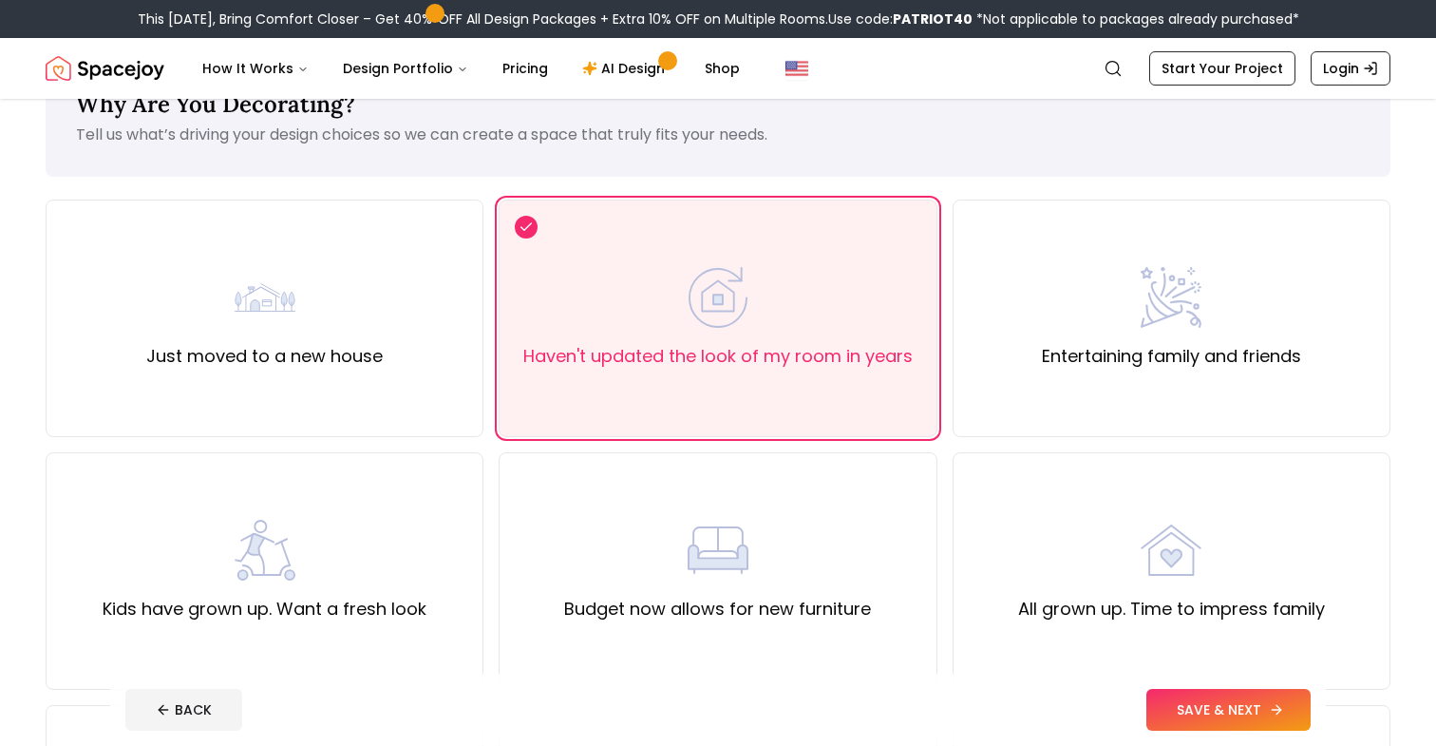
click at [1230, 713] on button "SAVE & NEXT" at bounding box center [1228, 710] width 164 height 42
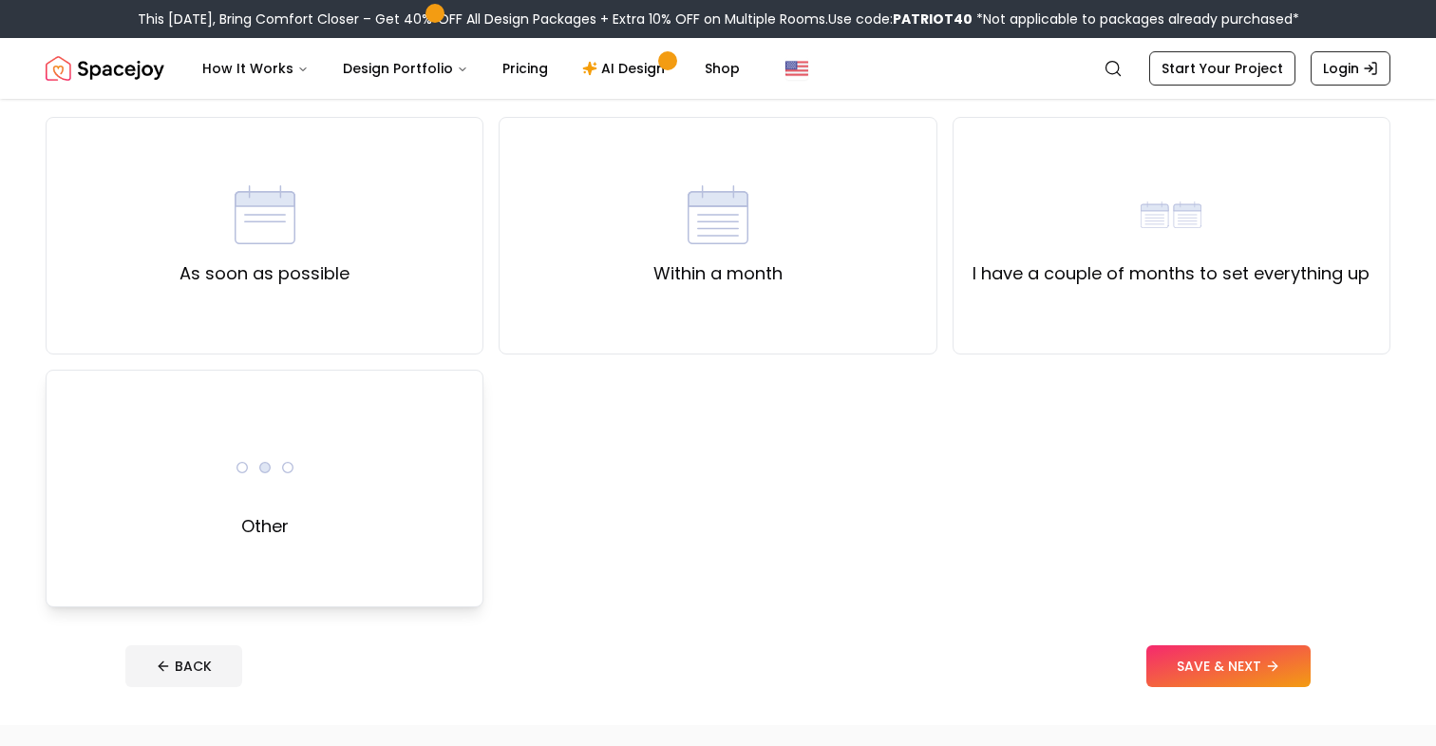
scroll to position [160, 0]
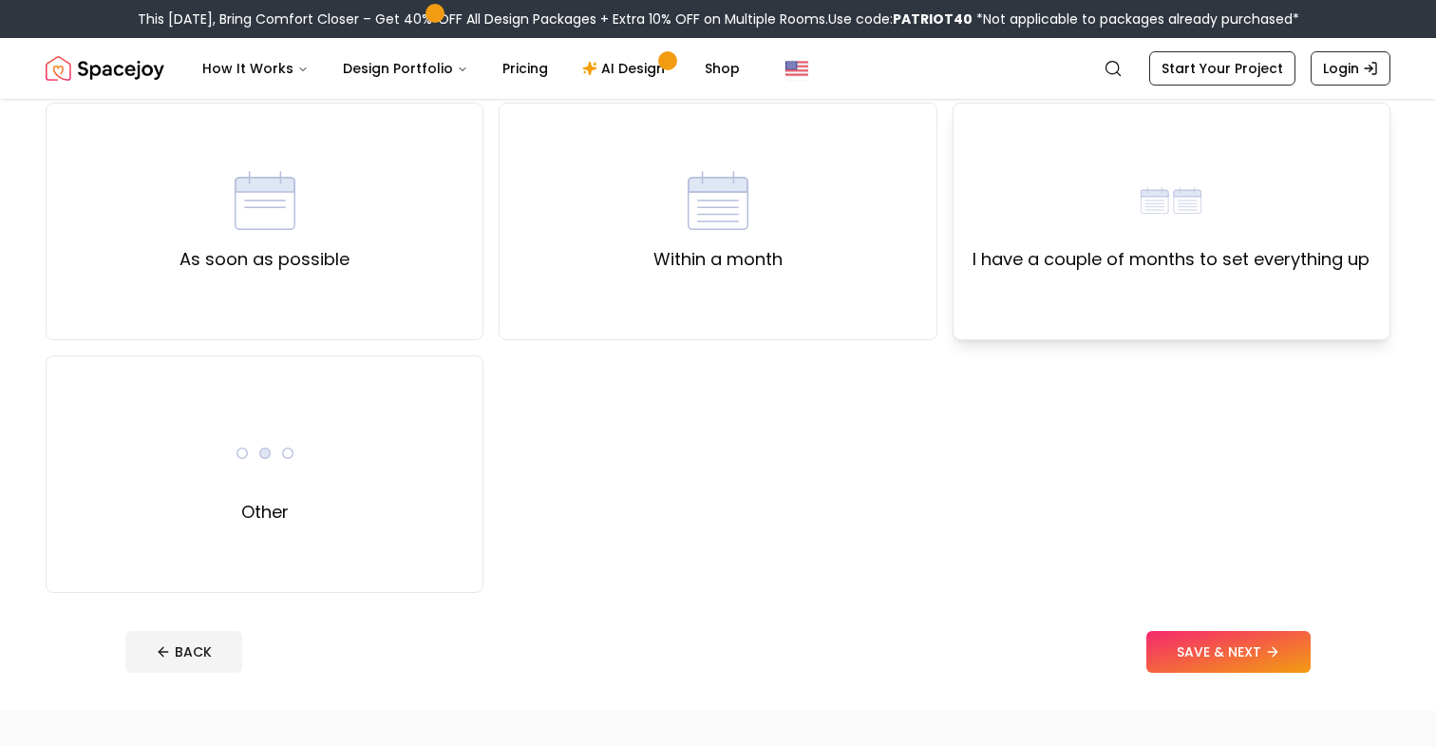
click at [1161, 215] on img at bounding box center [1171, 200] width 61 height 61
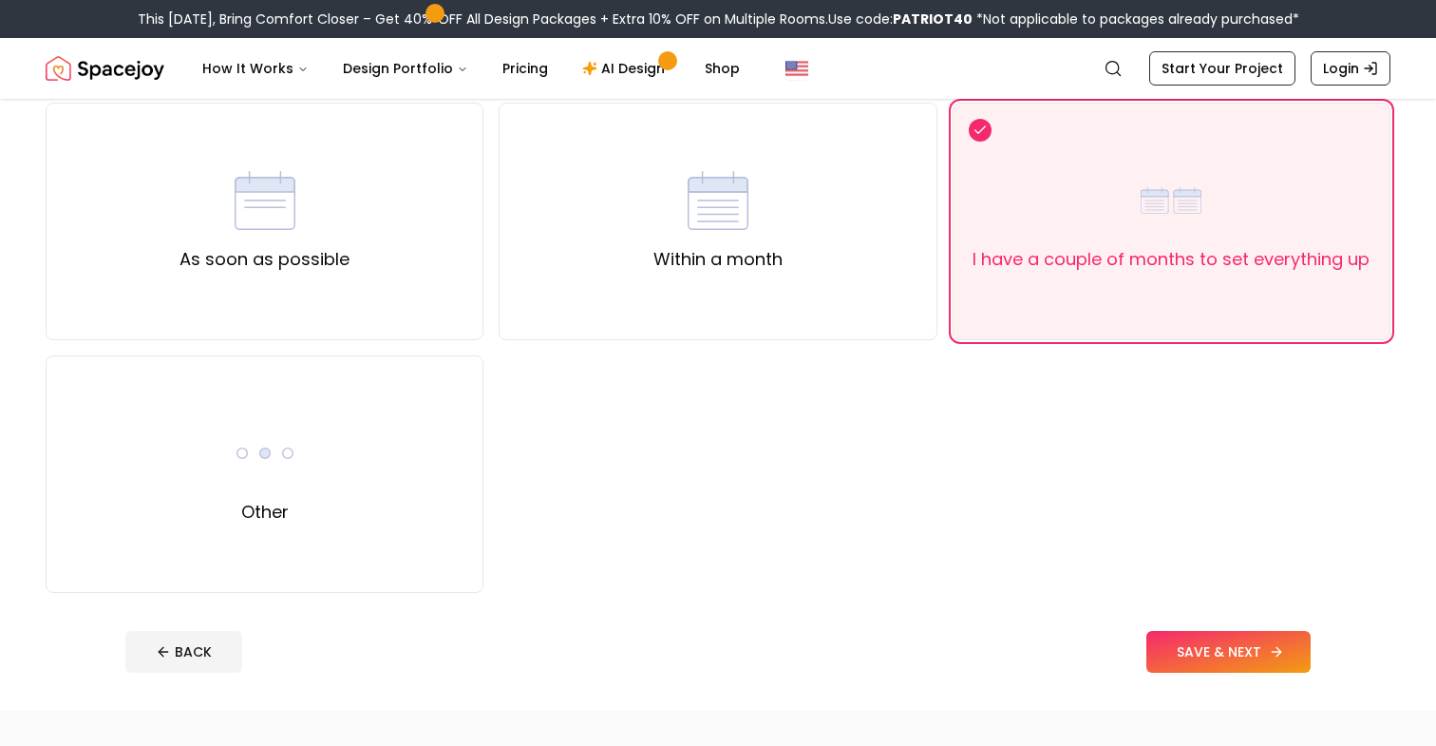
click at [1230, 658] on button "SAVE & NEXT" at bounding box center [1228, 652] width 164 height 42
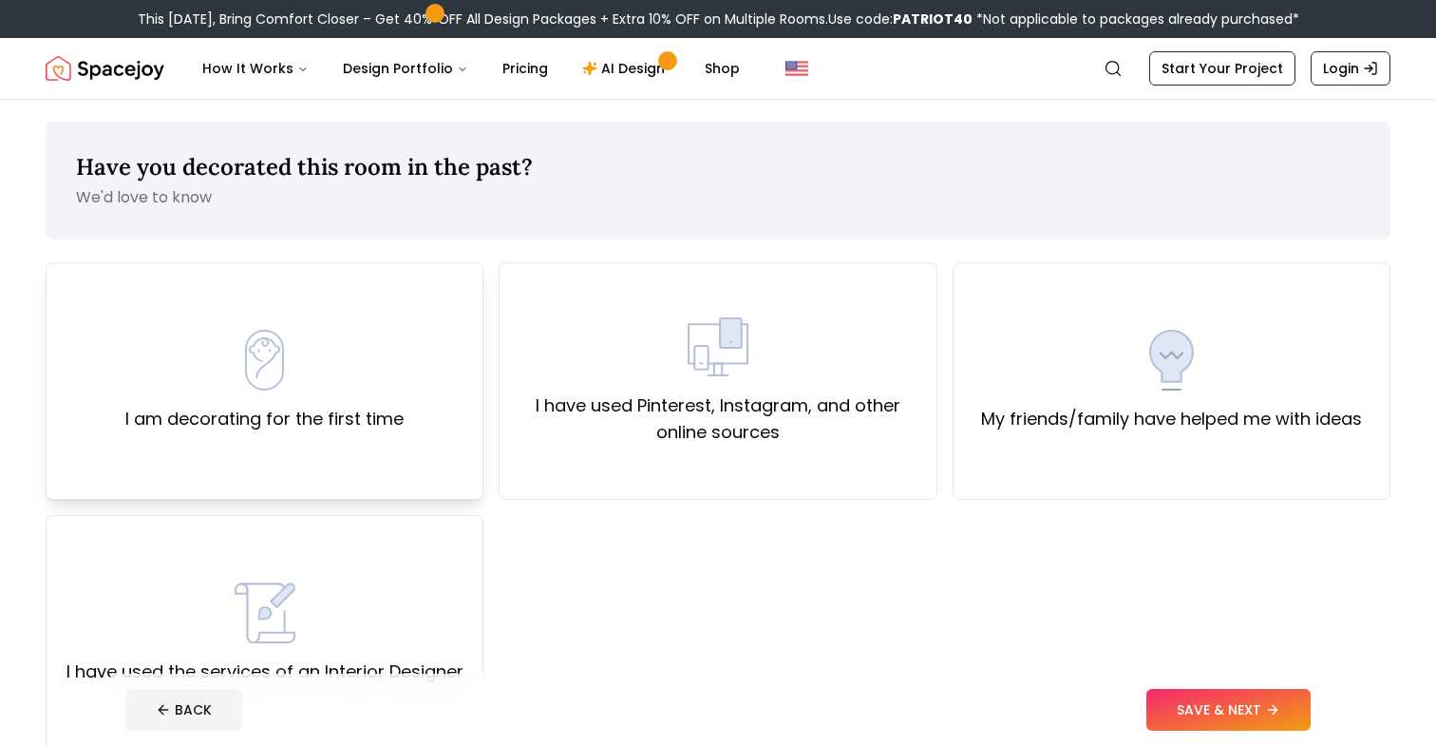
click at [273, 335] on img at bounding box center [265, 360] width 61 height 61
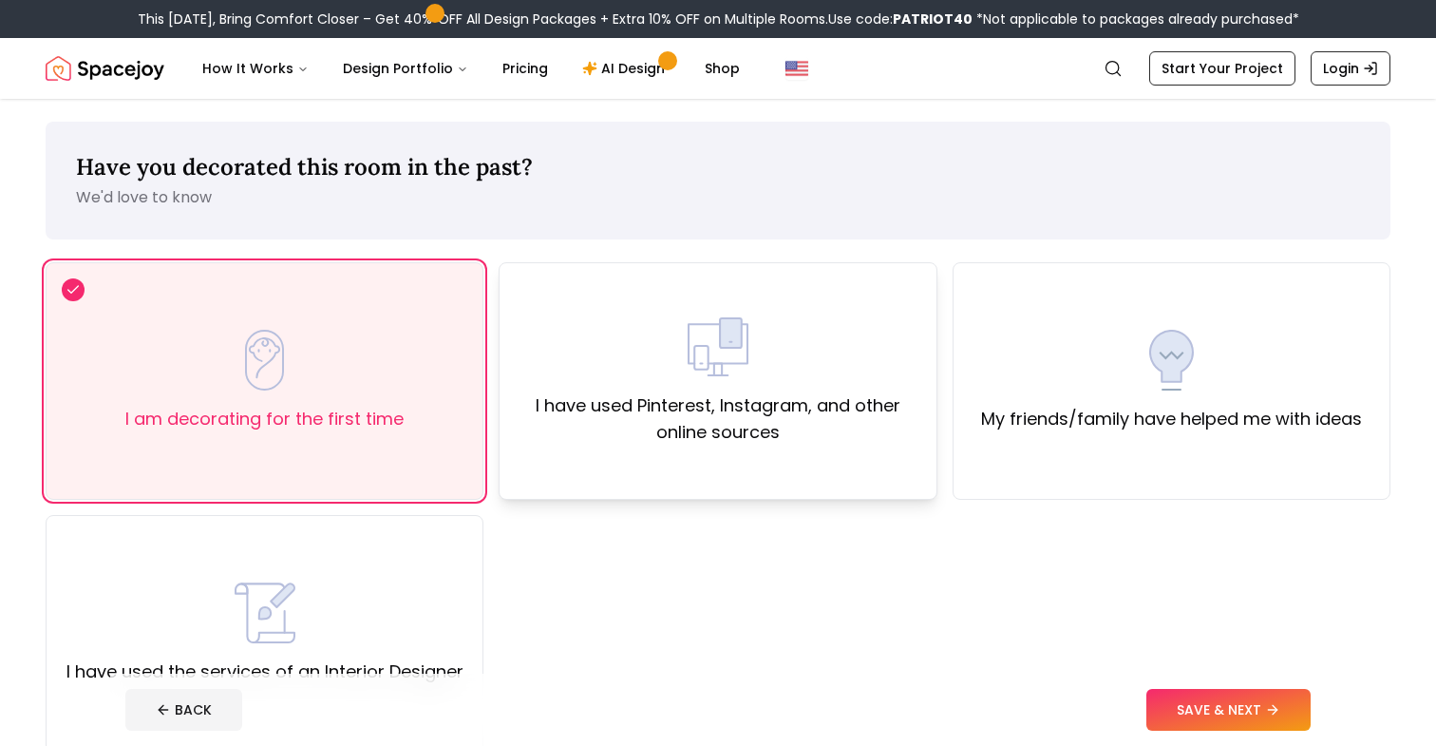
click at [707, 410] on label "I have used Pinterest, Instagram, and other online sources" at bounding box center [718, 418] width 406 height 53
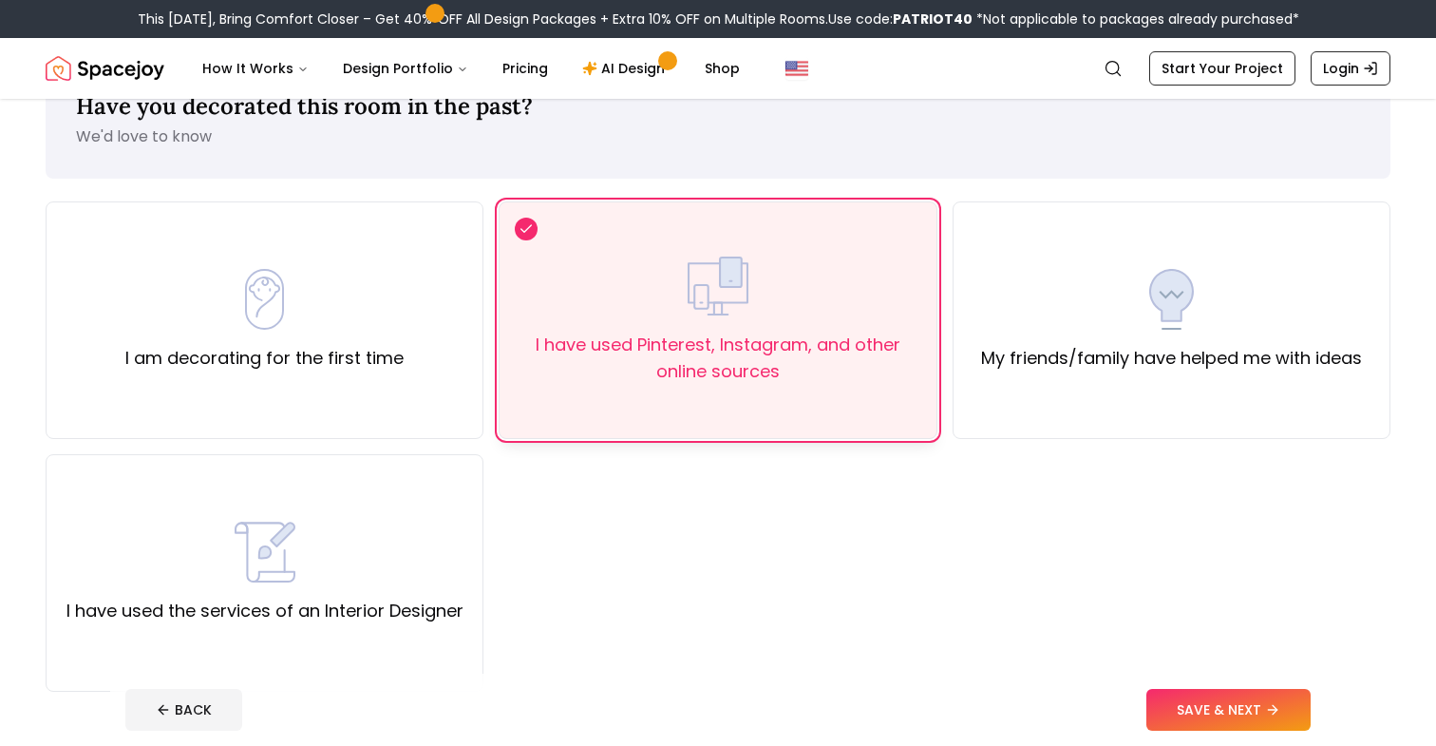
scroll to position [64, 0]
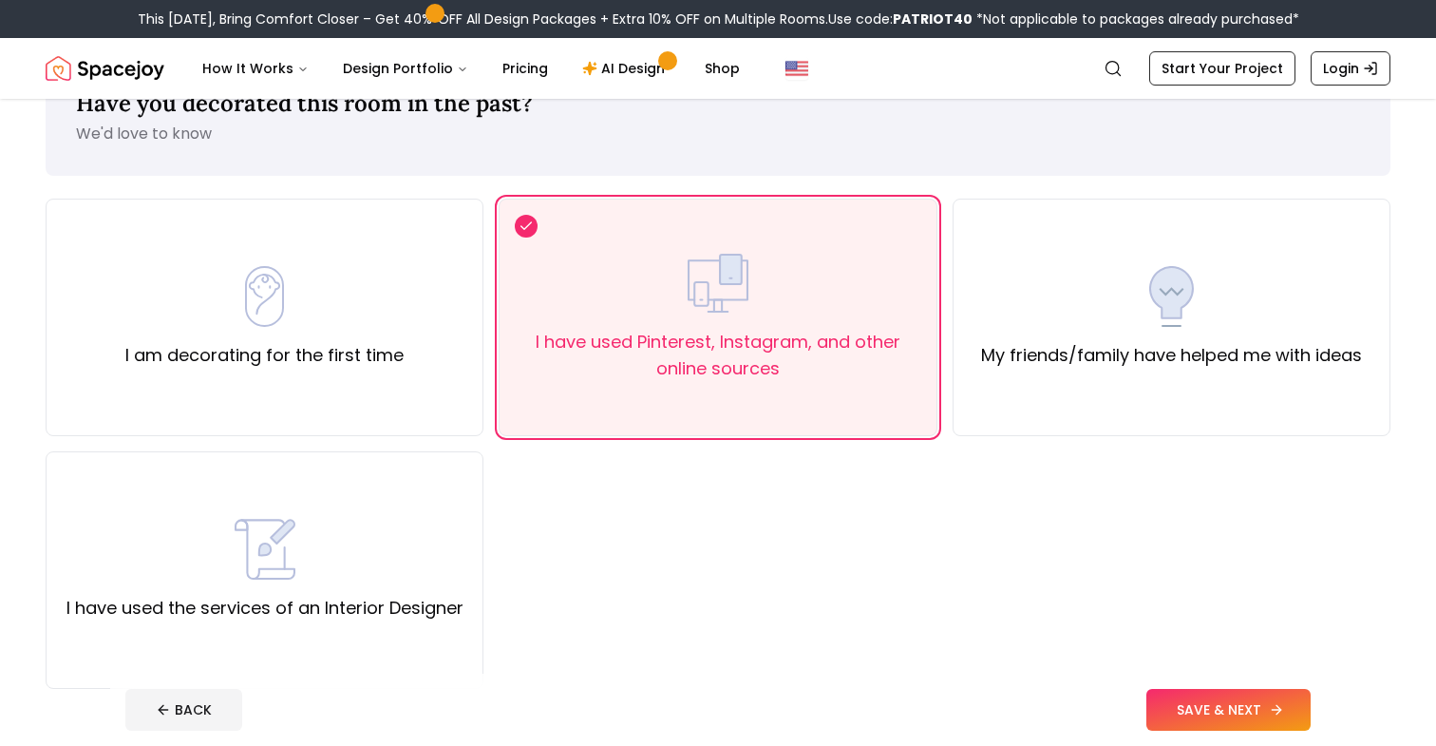
click at [1220, 704] on button "SAVE & NEXT" at bounding box center [1228, 710] width 164 height 42
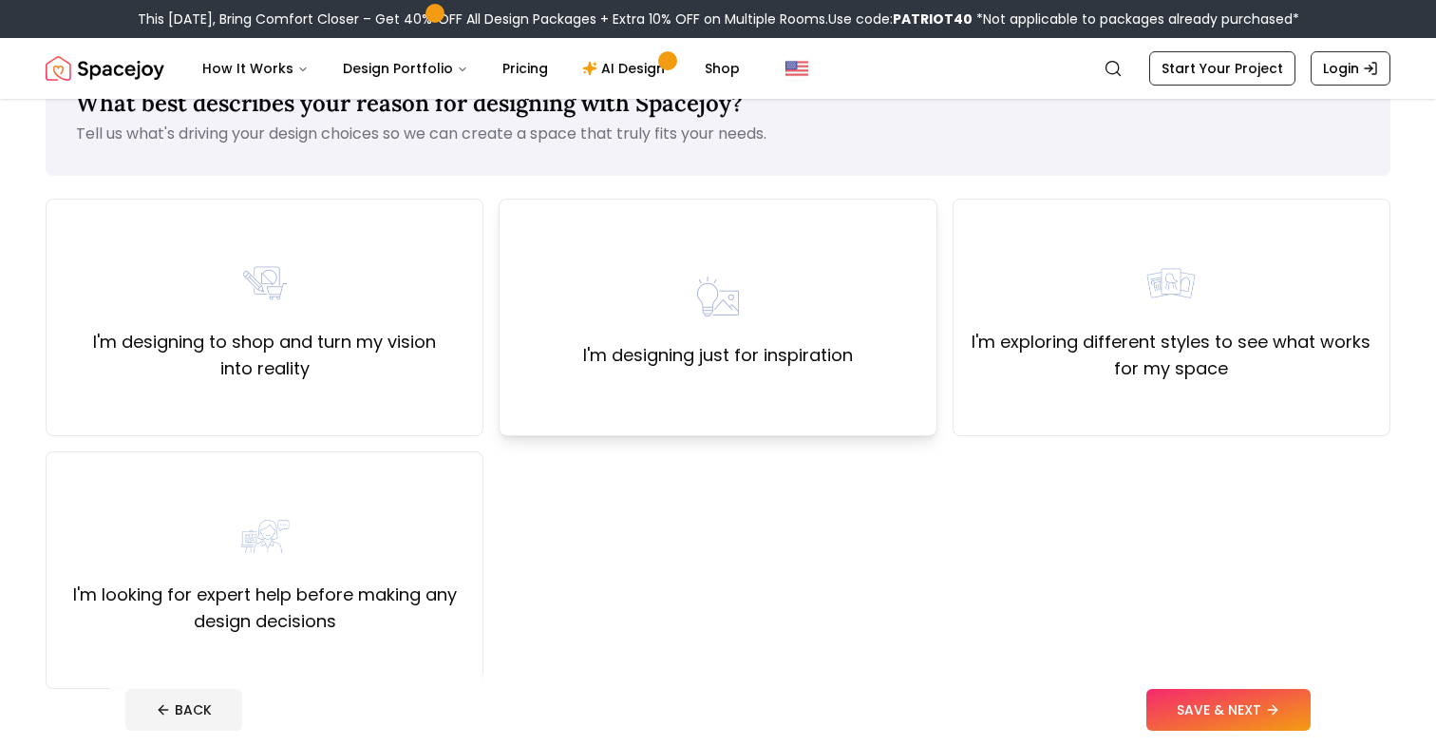
click at [751, 271] on div "I'm designing just for inspiration" at bounding box center [718, 317] width 270 height 103
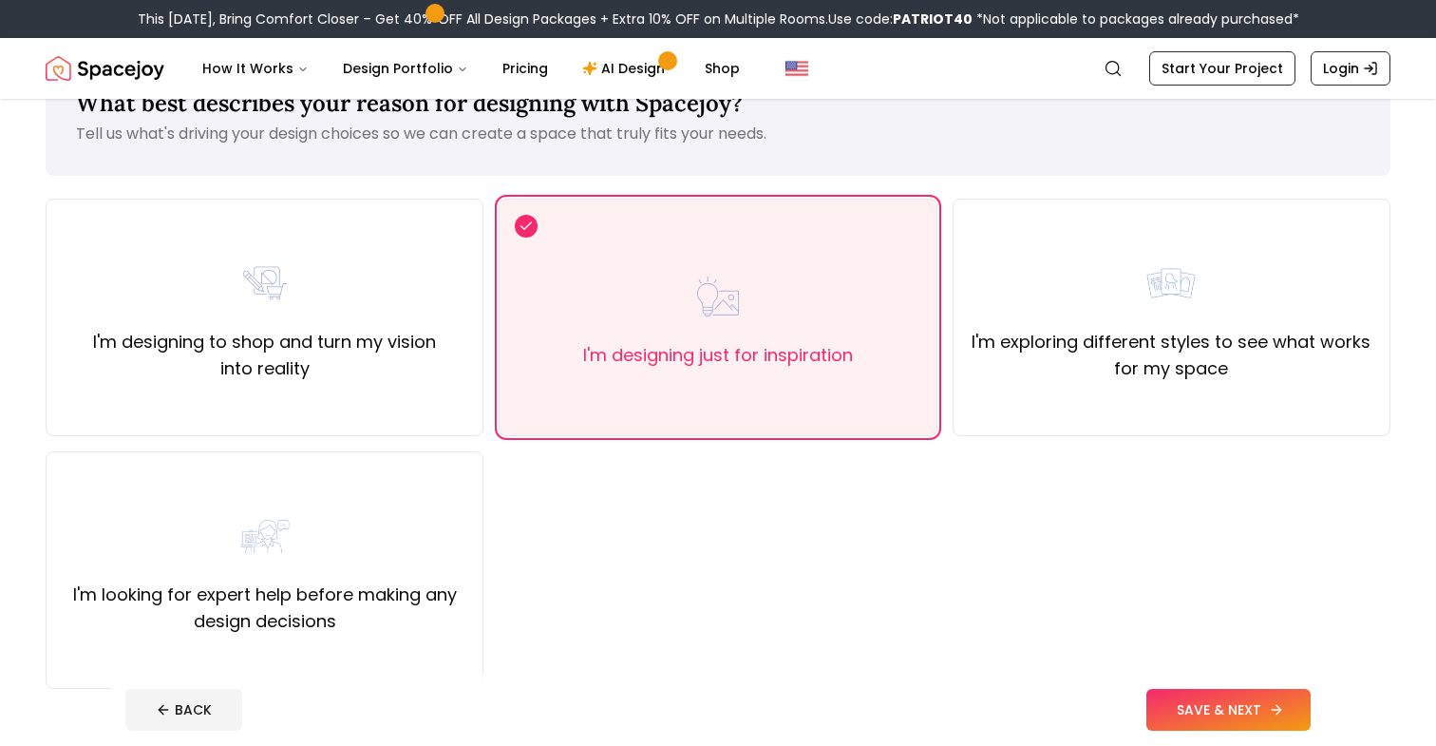
click at [1252, 709] on button "SAVE & NEXT" at bounding box center [1228, 710] width 164 height 42
